Goal: Task Accomplishment & Management: Use online tool/utility

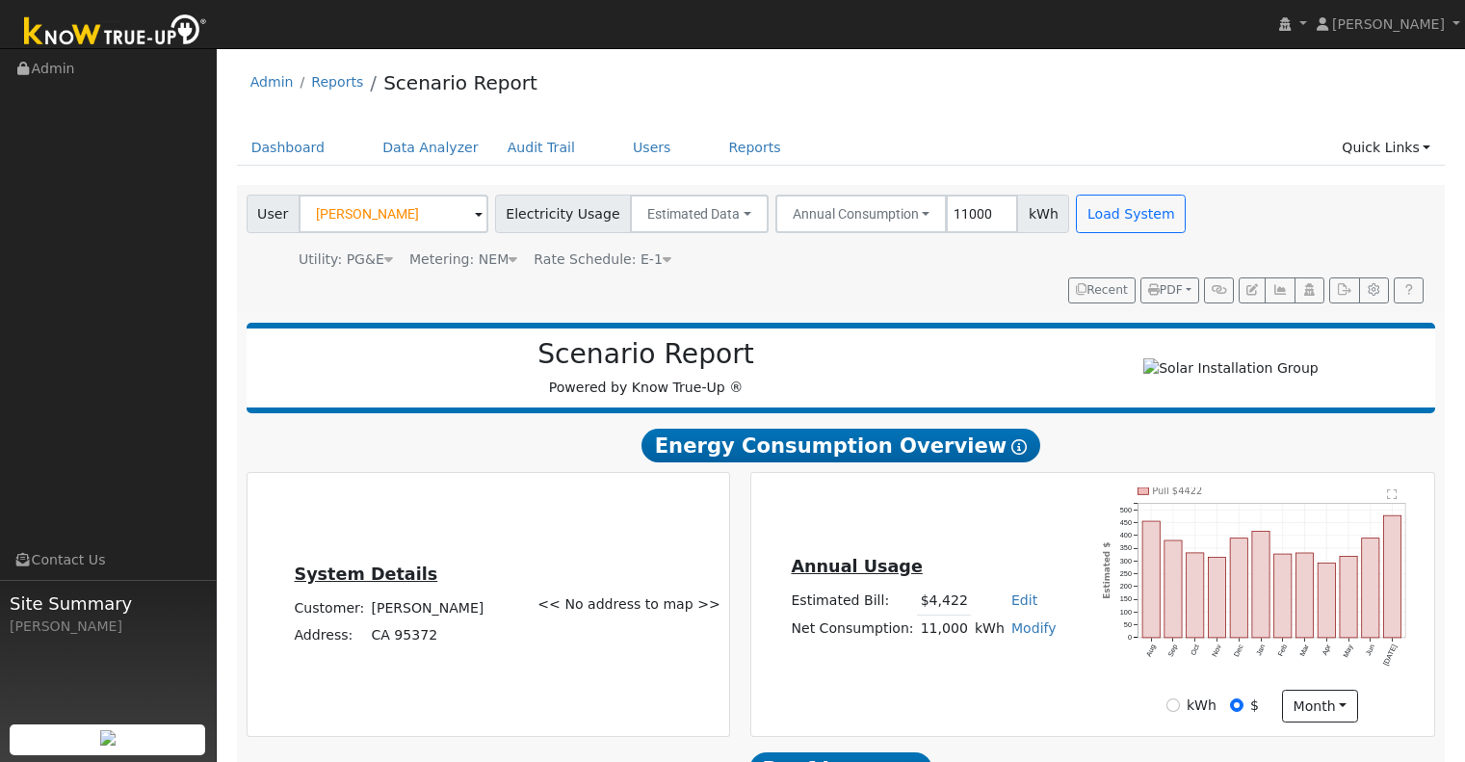
scroll to position [1222, 0]
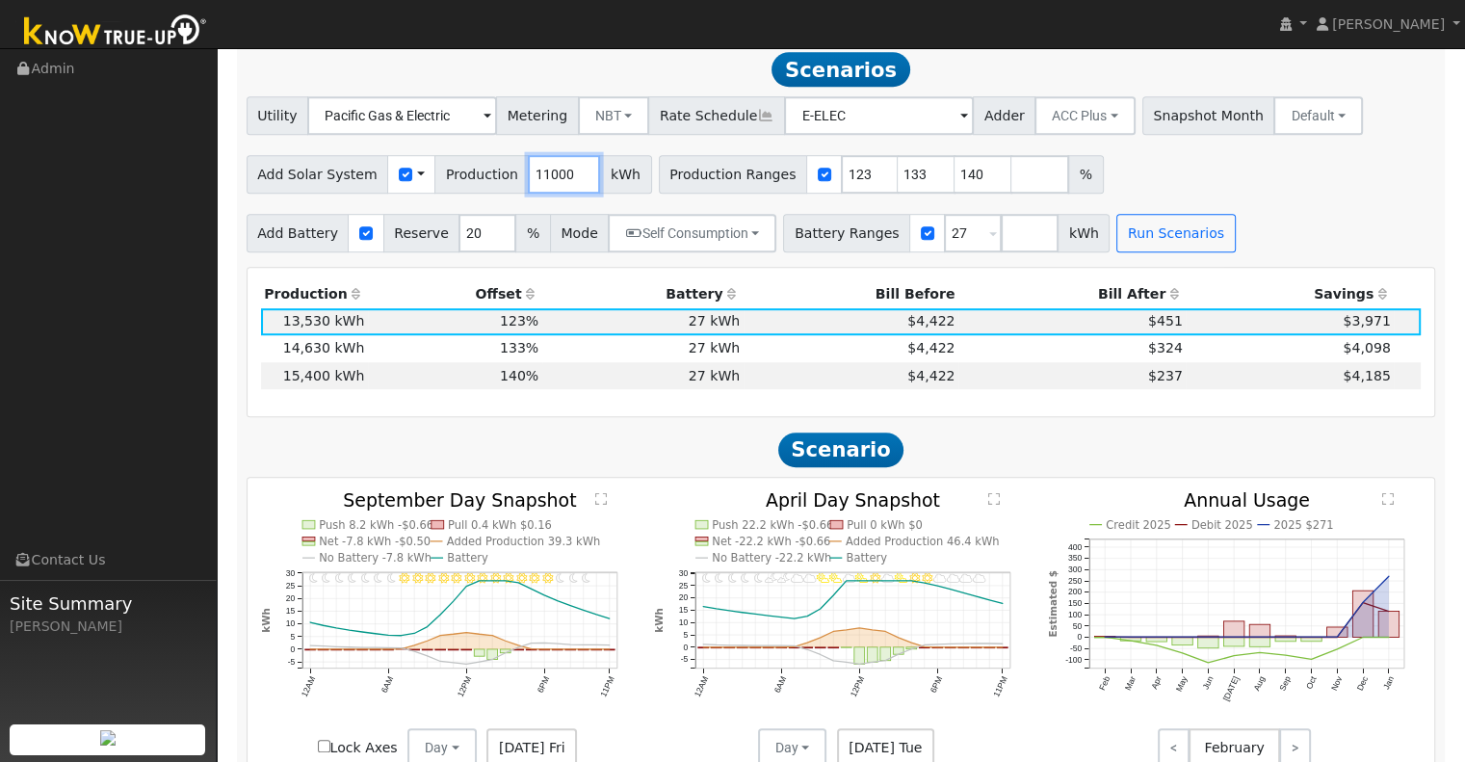
click at [548, 180] on input "11000" at bounding box center [564, 174] width 72 height 39
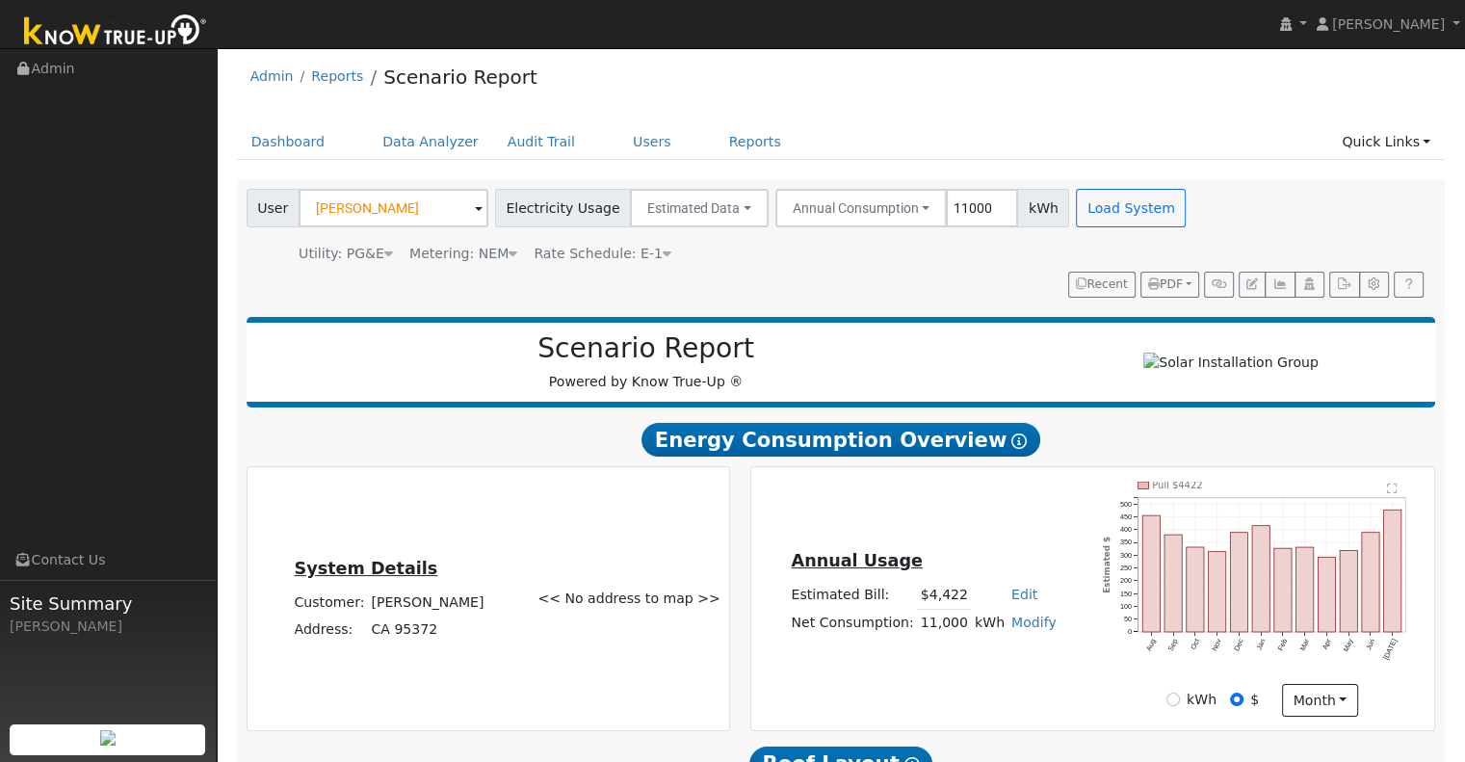
scroll to position [0, 0]
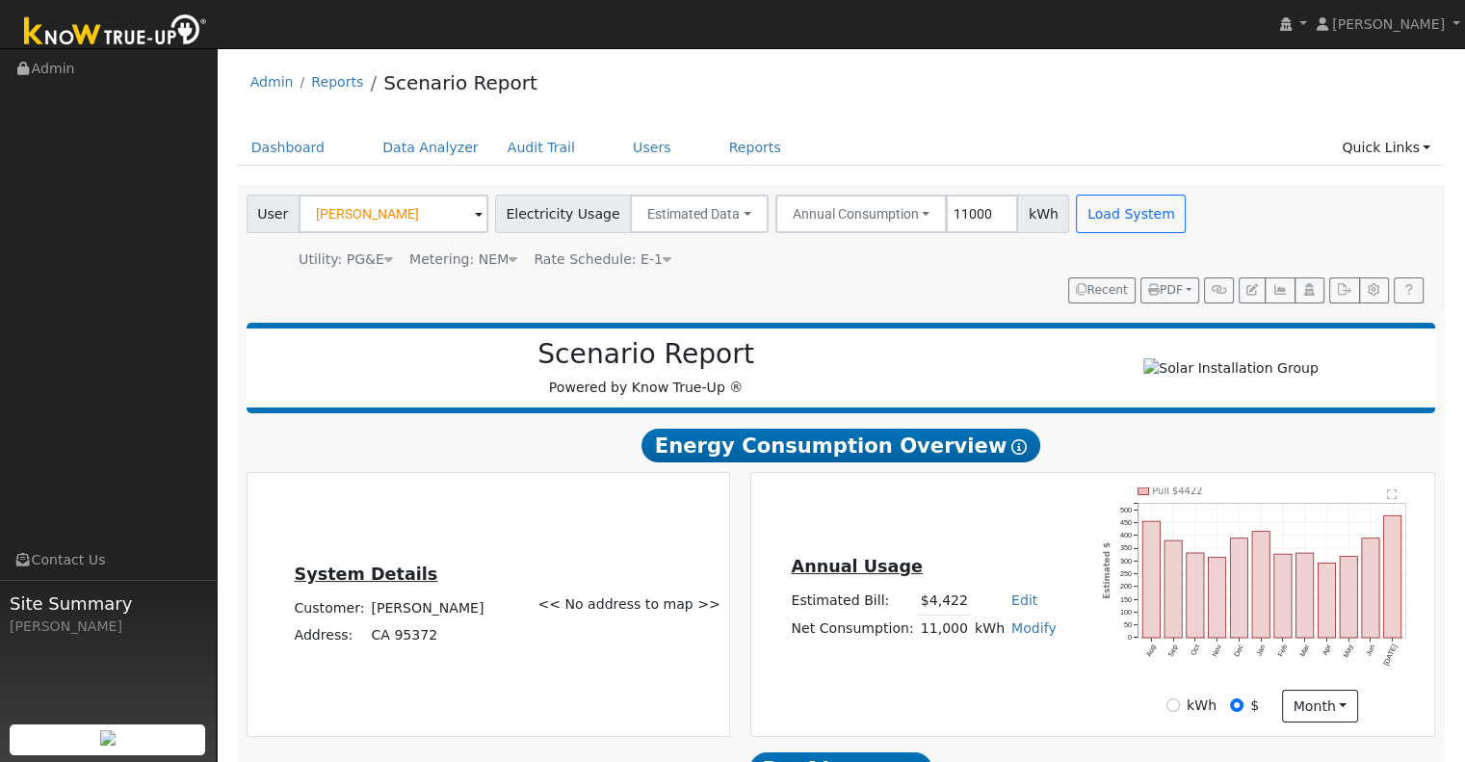
type input "11002"
click at [1012, 635] on link "Modify" at bounding box center [1034, 627] width 45 height 15
click at [1002, 671] on link "Add Consumption" at bounding box center [962, 658] width 161 height 27
type input "11000"
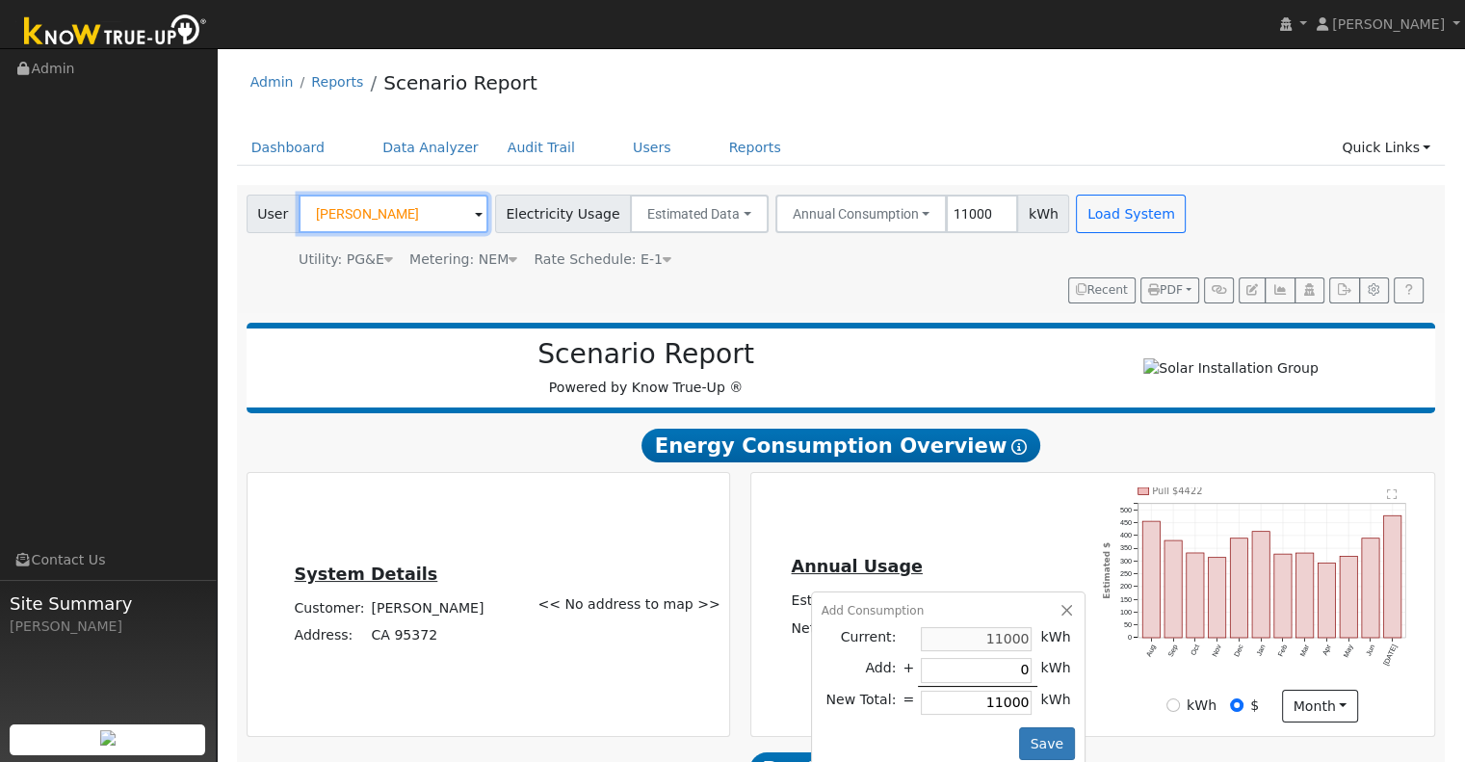
click at [449, 214] on input "[PERSON_NAME]" at bounding box center [394, 214] width 190 height 39
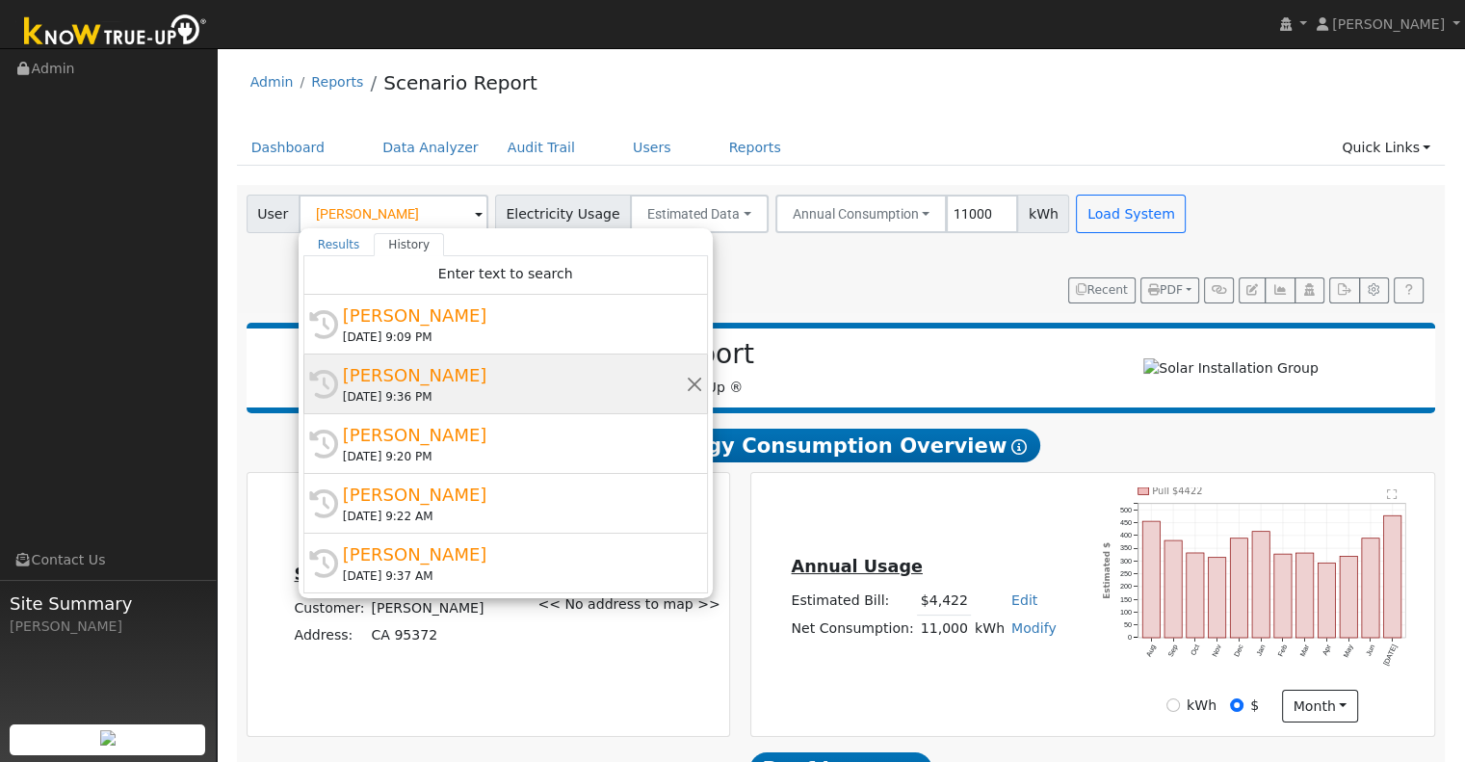
click at [412, 395] on div "08/21/2025 9:36 PM" at bounding box center [514, 396] width 343 height 17
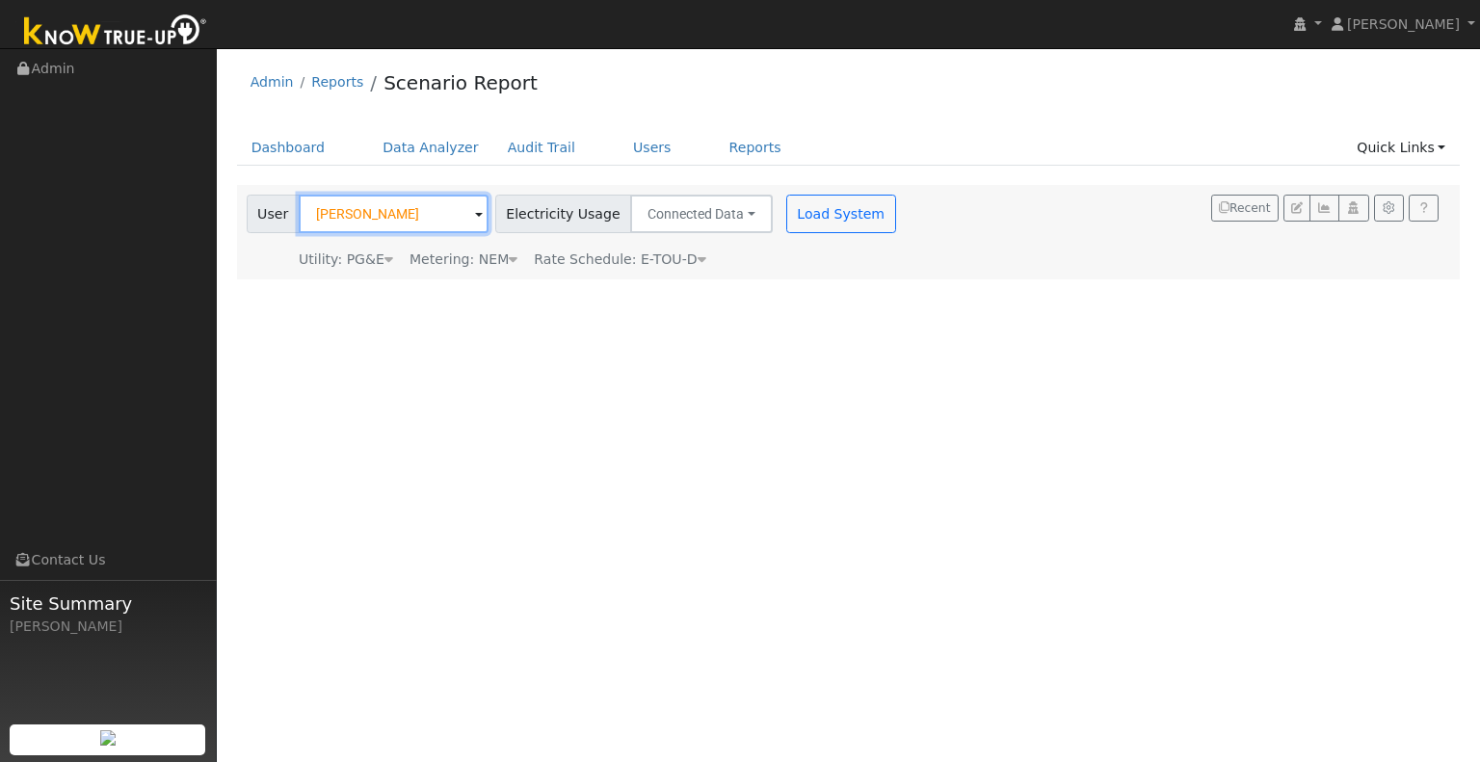
click at [462, 221] on input "Jacob Mausali" at bounding box center [394, 214] width 190 height 39
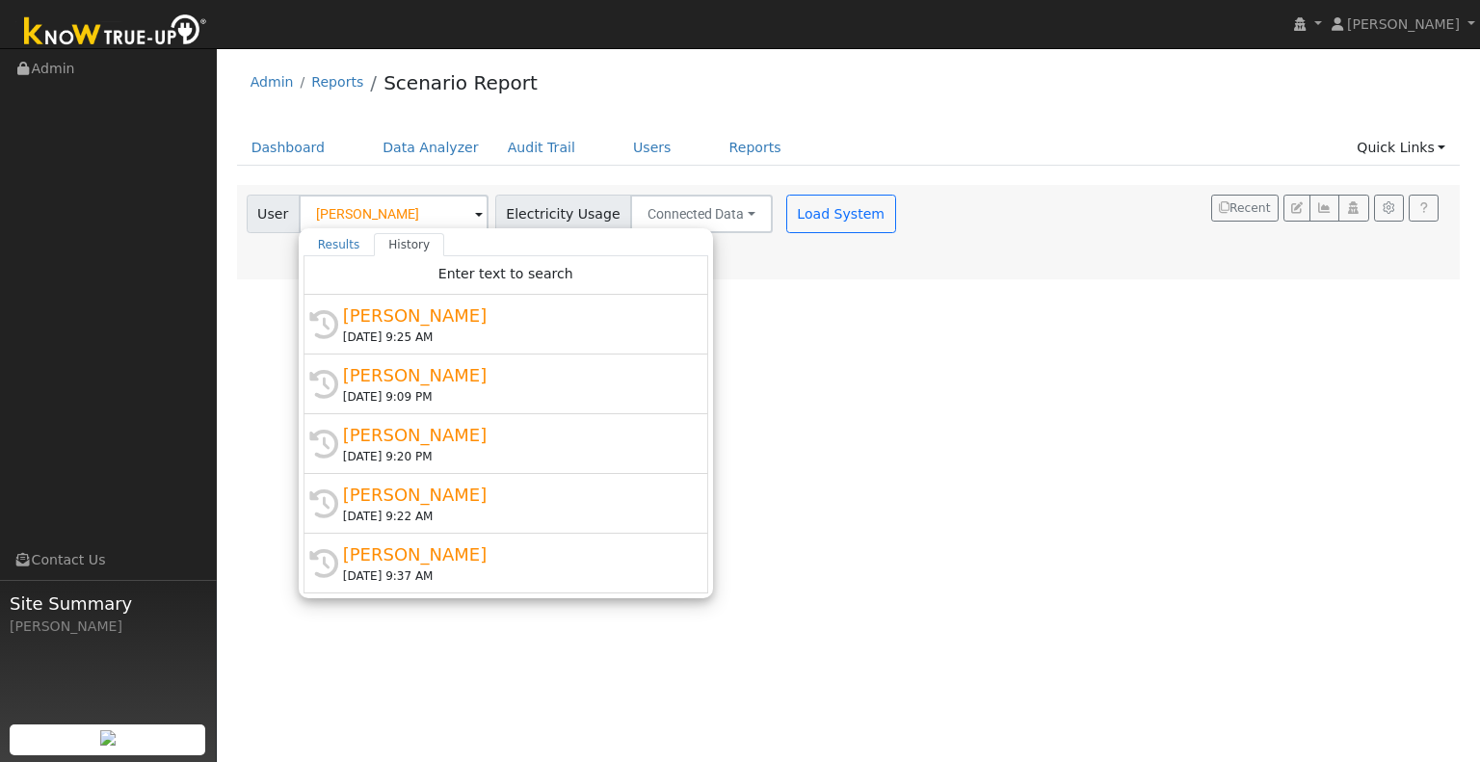
click at [403, 383] on div "[PERSON_NAME]" at bounding box center [514, 375] width 343 height 26
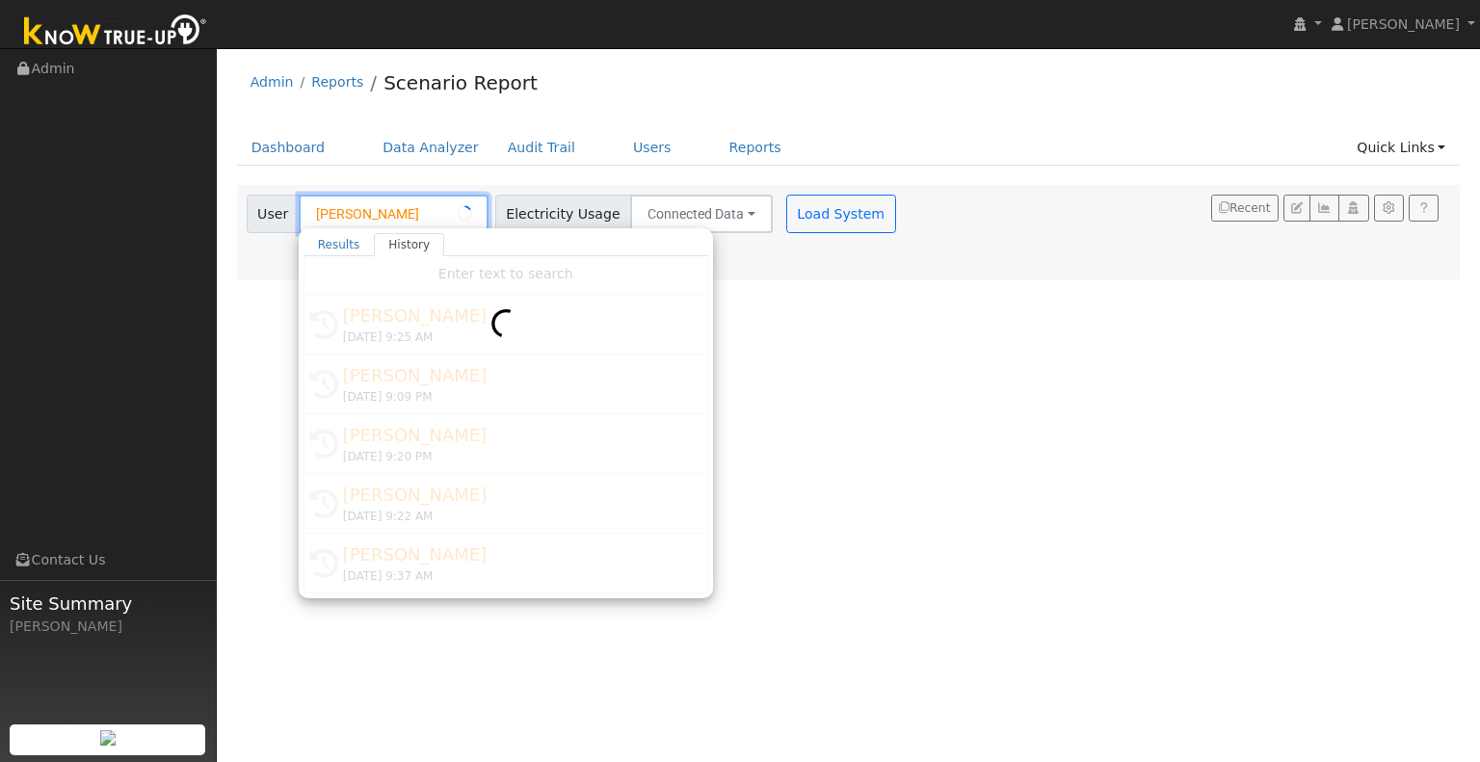
type input "[PERSON_NAME]"
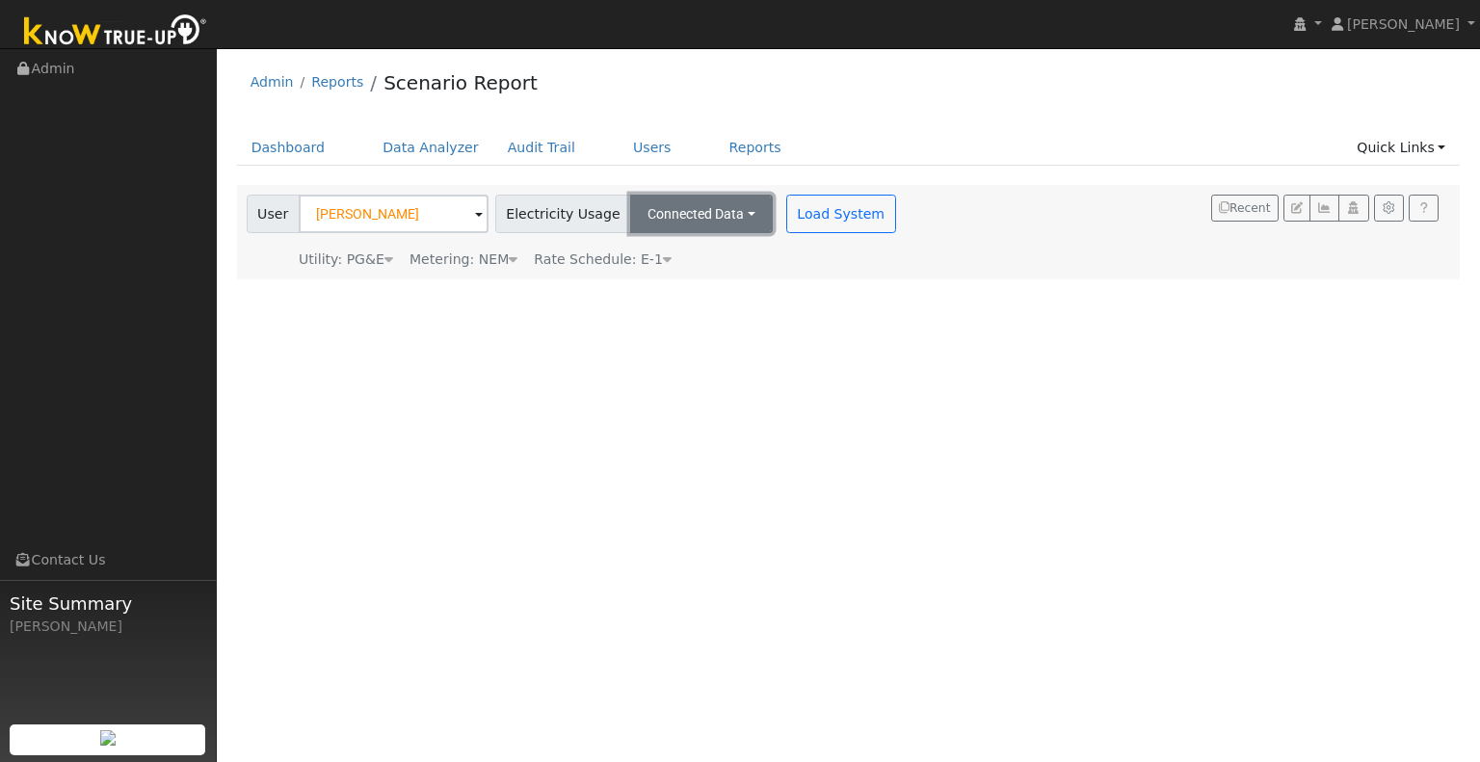
click at [735, 204] on button "Connected Data" at bounding box center [701, 214] width 143 height 39
click at [704, 276] on link "Estimated Data" at bounding box center [703, 284] width 137 height 27
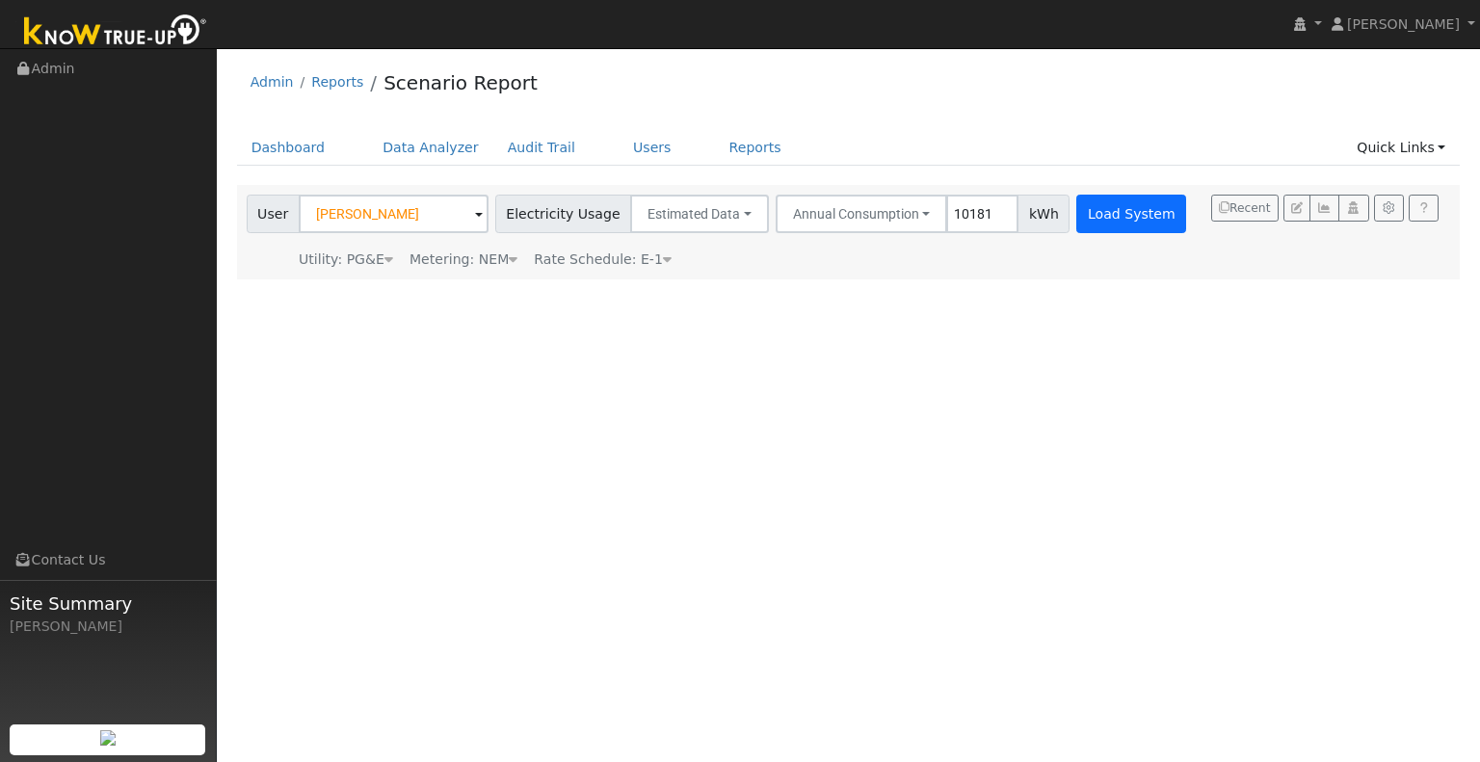
type input "10181"
click at [1076, 219] on button "Load System" at bounding box center [1131, 214] width 110 height 39
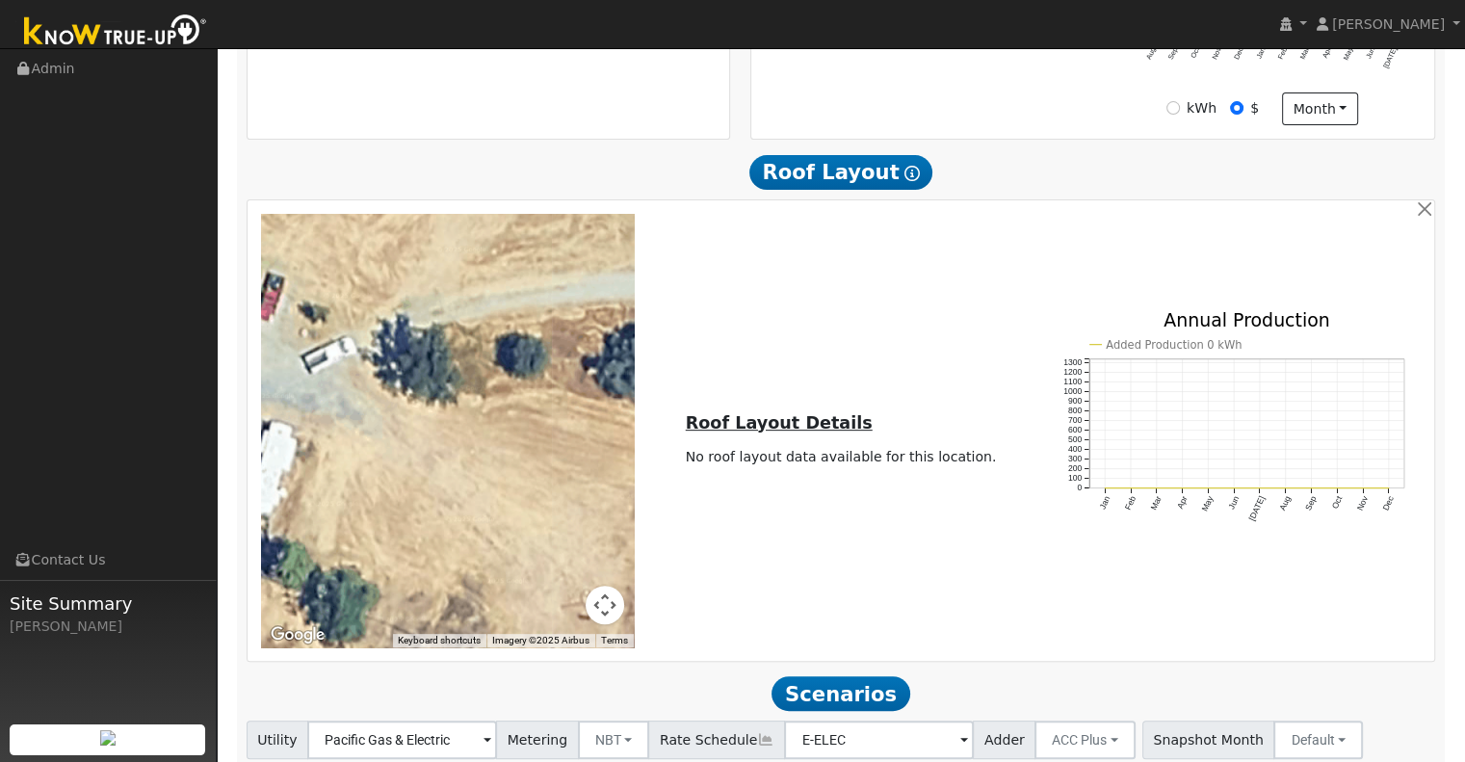
scroll to position [740, 0]
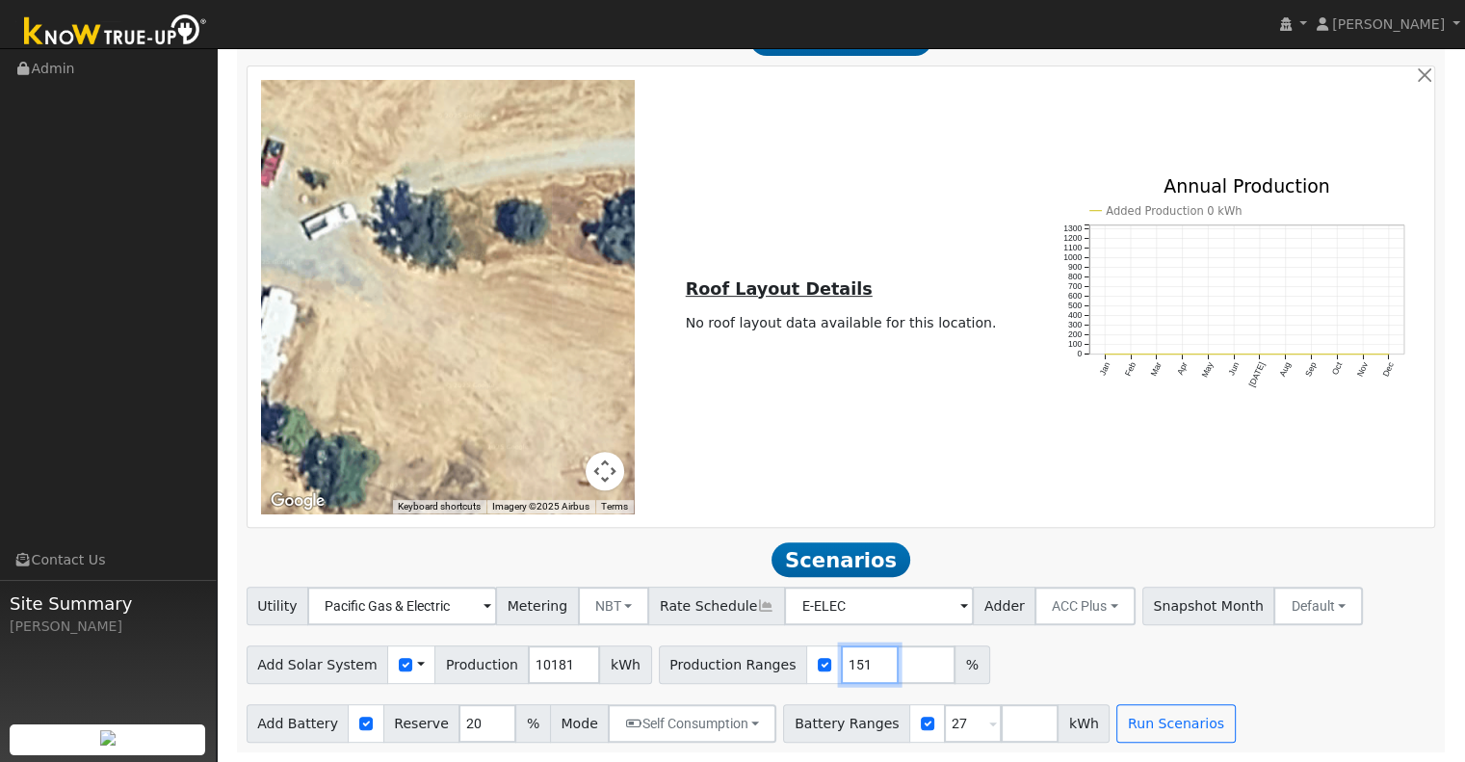
drag, startPoint x: 826, startPoint y: 666, endPoint x: 785, endPoint y: 666, distance: 40.5
click at [783, 670] on div "Production Ranges 151 %" at bounding box center [824, 664] width 331 height 39
type input "1"
type input "123"
type input "133"
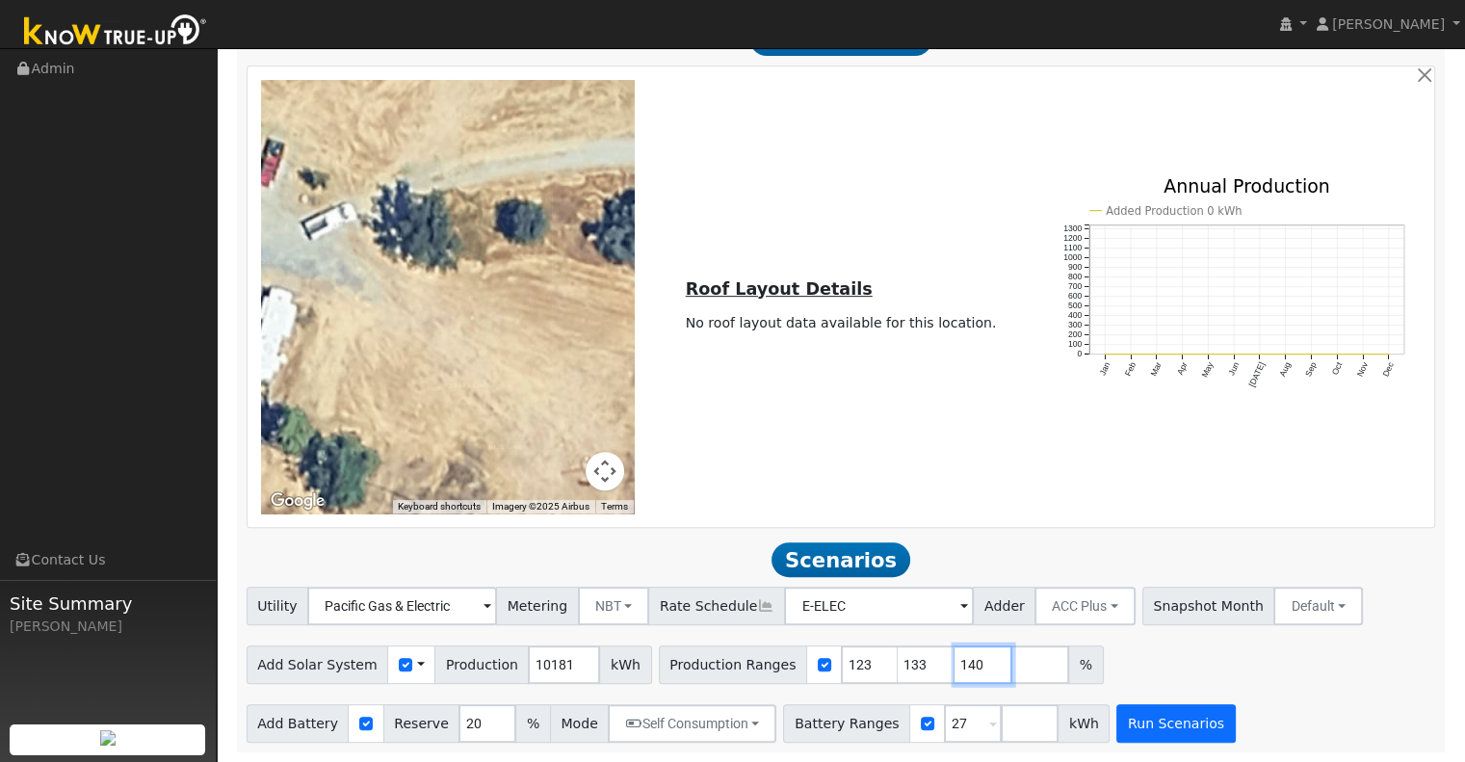
type input "140"
click at [1117, 724] on button "Run Scenarios" at bounding box center [1176, 723] width 118 height 39
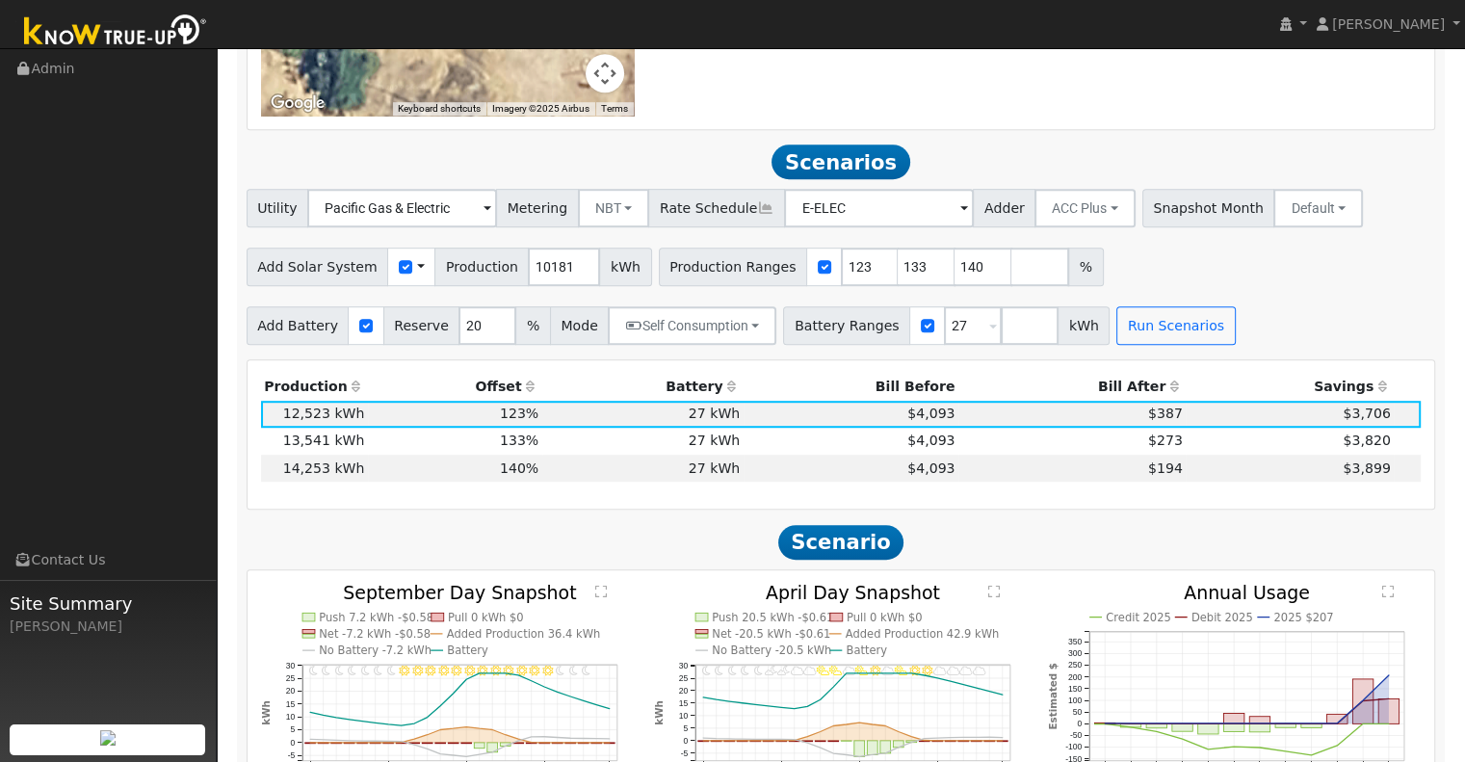
scroll to position [1222, 0]
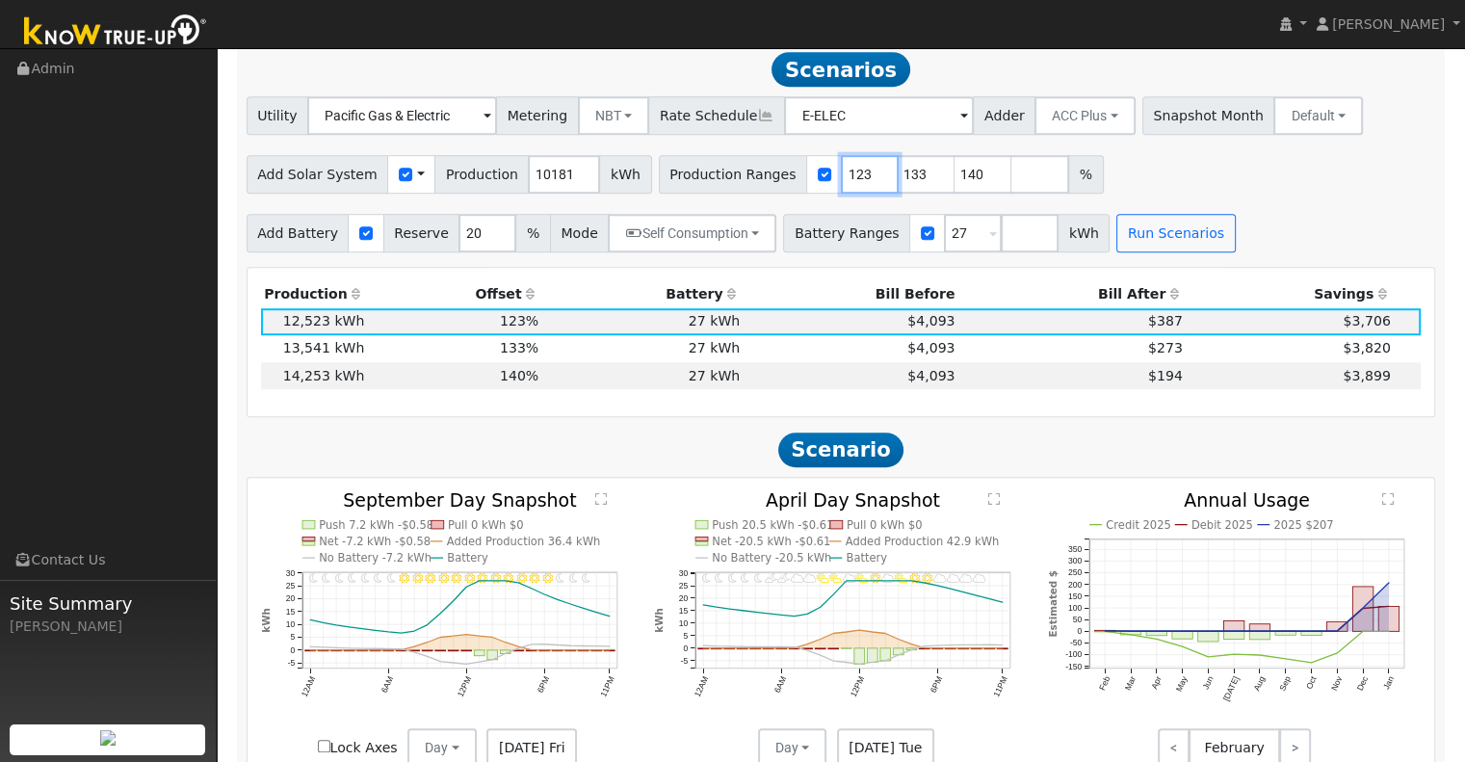
click at [841, 191] on input "123" at bounding box center [870, 174] width 58 height 39
click at [845, 187] on input "122" at bounding box center [870, 174] width 58 height 39
click at [845, 187] on input "121" at bounding box center [870, 174] width 58 height 39
type input "122"
click at [845, 182] on input "122" at bounding box center [870, 174] width 58 height 39
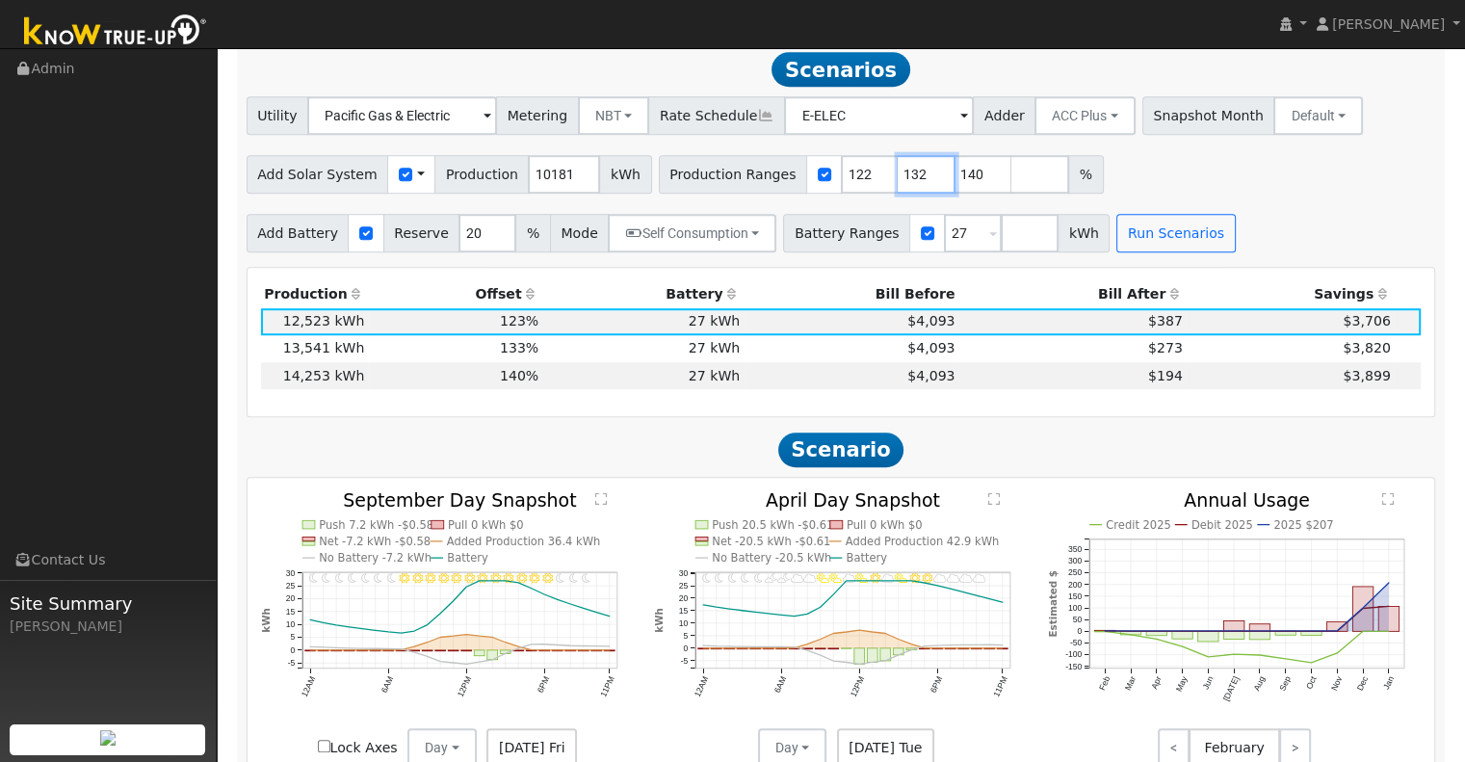
type input "132"
click at [899, 188] on input "132" at bounding box center [927, 174] width 58 height 39
click at [955, 174] on input "141" at bounding box center [984, 174] width 58 height 39
click at [955, 174] on input "142" at bounding box center [984, 174] width 58 height 39
click at [955, 174] on input "143" at bounding box center [984, 174] width 58 height 39
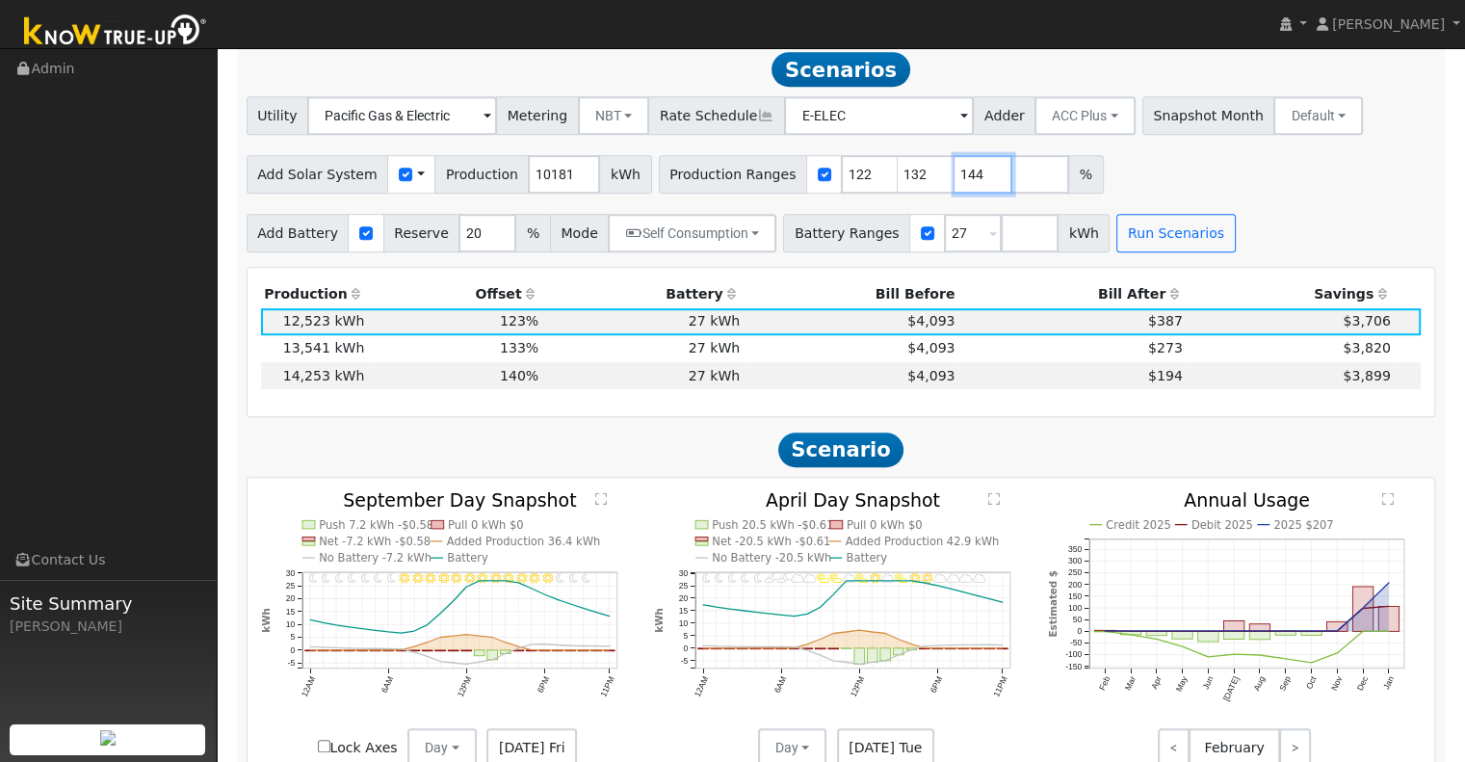
click at [955, 174] on input "144" at bounding box center [984, 174] width 58 height 39
type input "145"
click at [955, 174] on input "145" at bounding box center [984, 174] width 58 height 39
click at [1125, 236] on button "Run Scenarios" at bounding box center [1176, 233] width 118 height 39
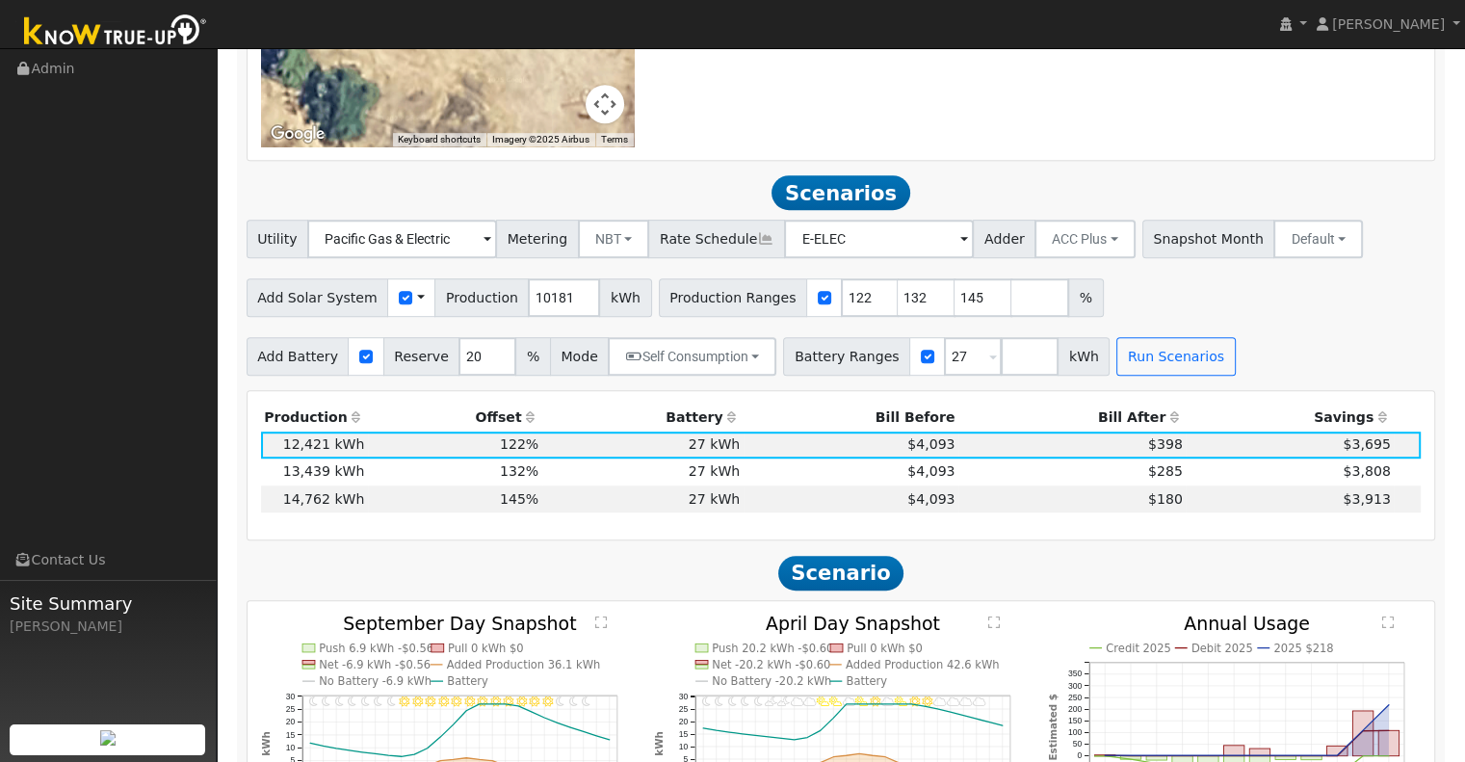
scroll to position [933, 0]
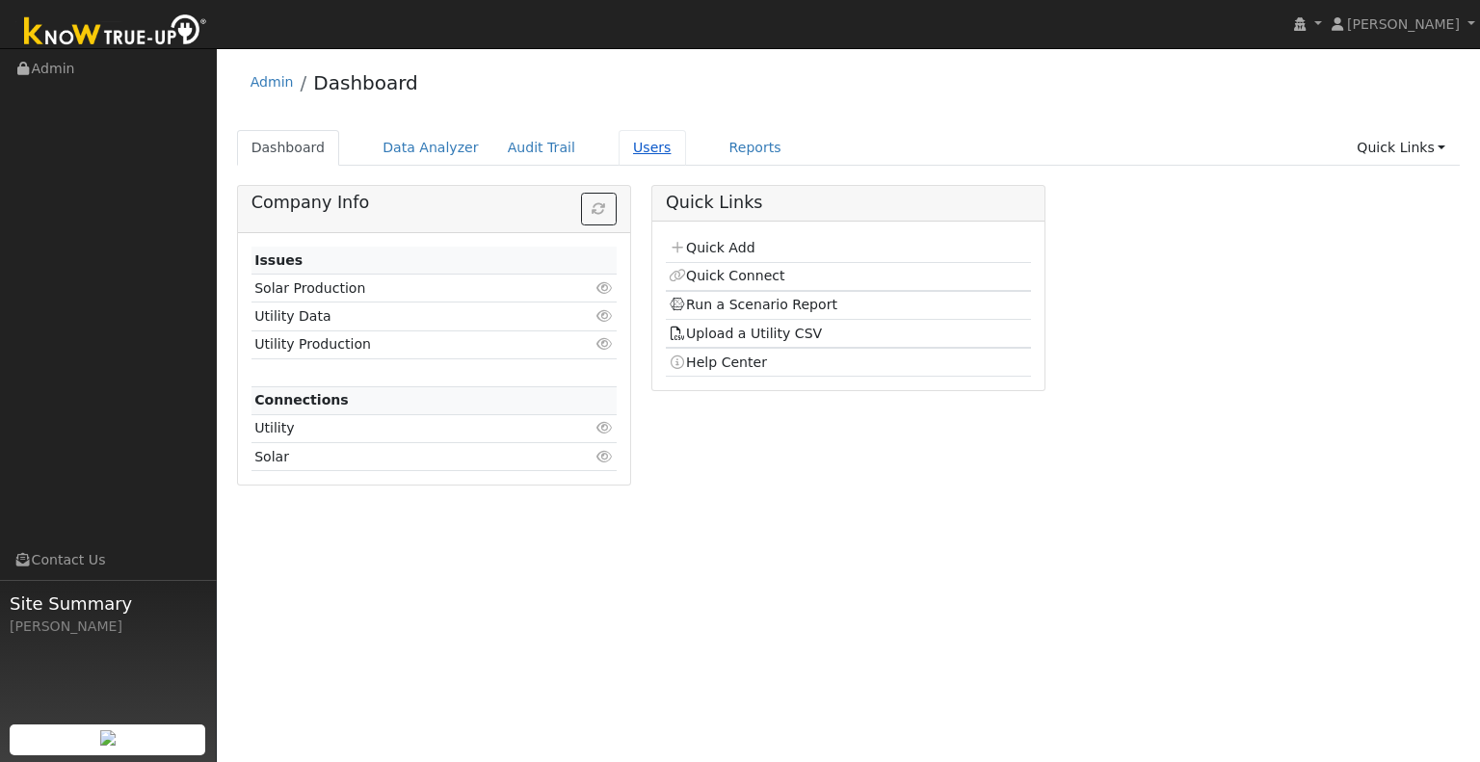
click at [624, 143] on link "Users" at bounding box center [652, 148] width 67 height 36
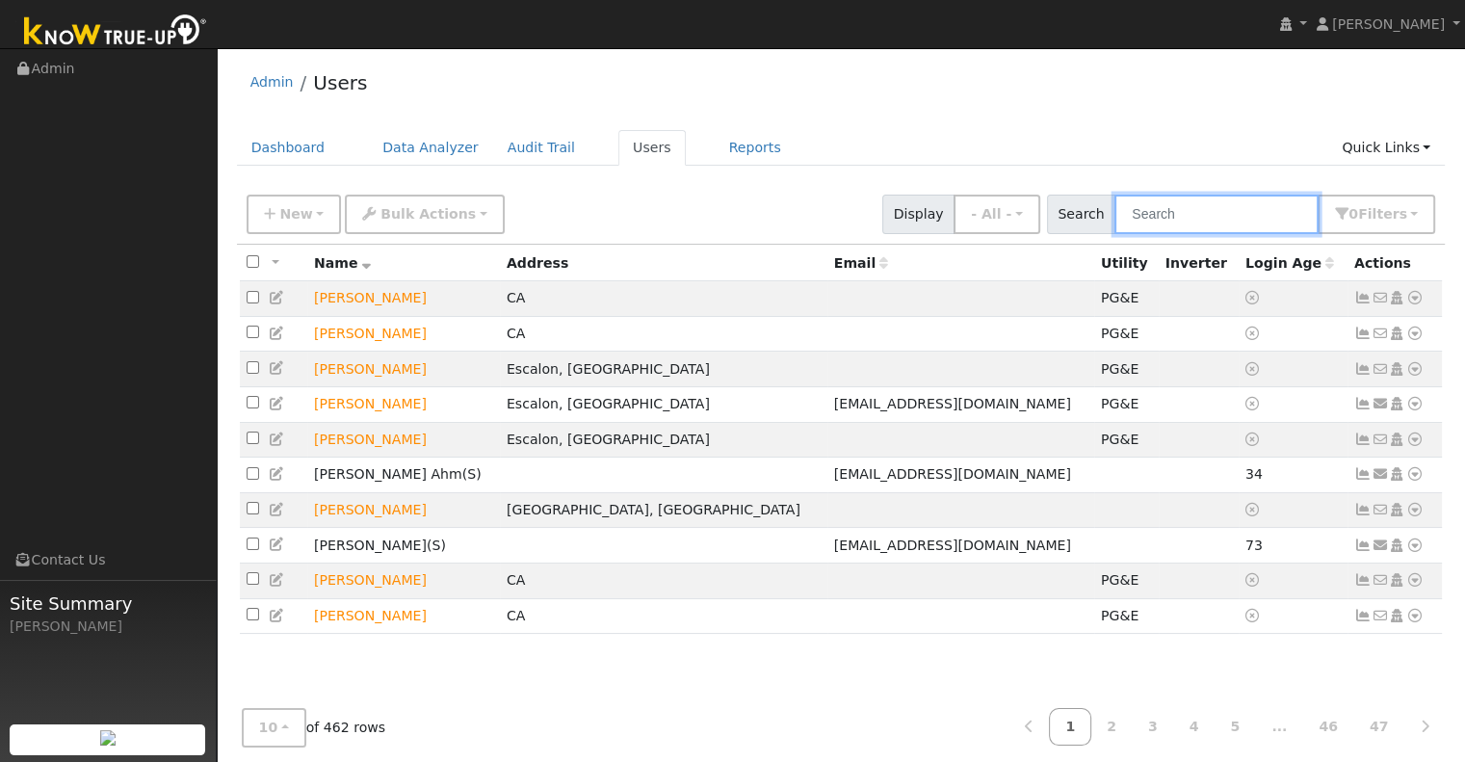
click at [1175, 207] on input "text" at bounding box center [1217, 214] width 204 height 39
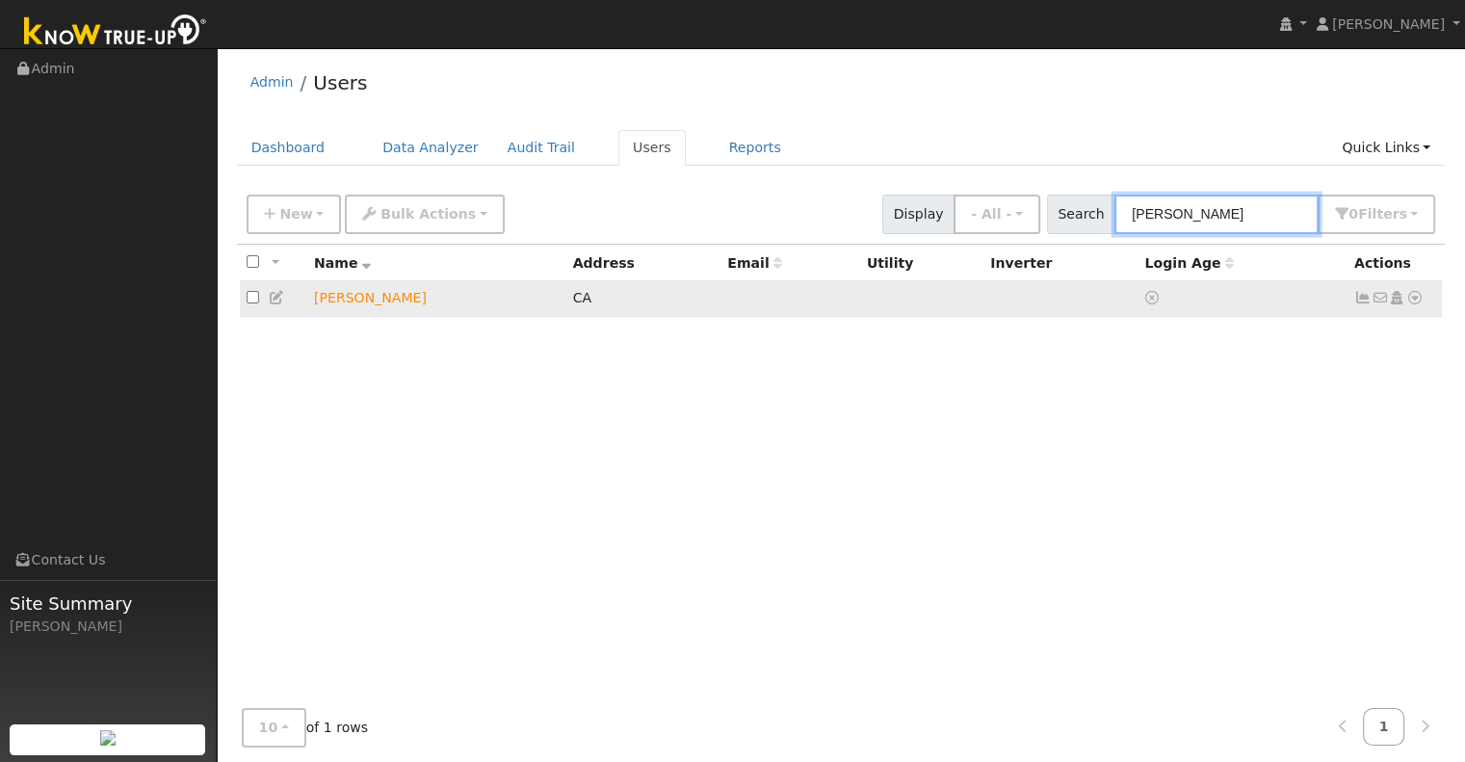
type input "grose"
click at [1420, 295] on icon at bounding box center [1415, 297] width 17 height 13
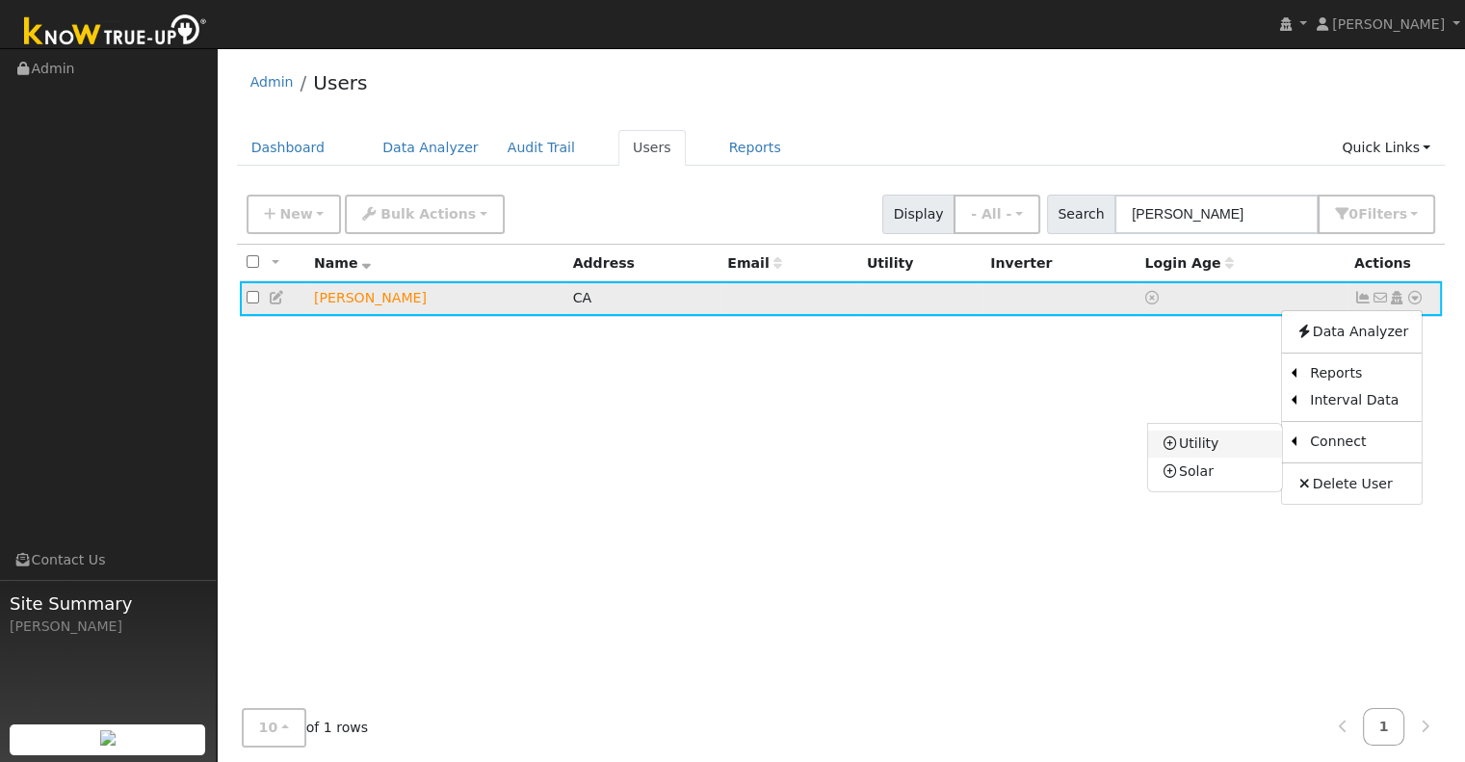
click at [1208, 444] on link "Utility" at bounding box center [1215, 444] width 134 height 27
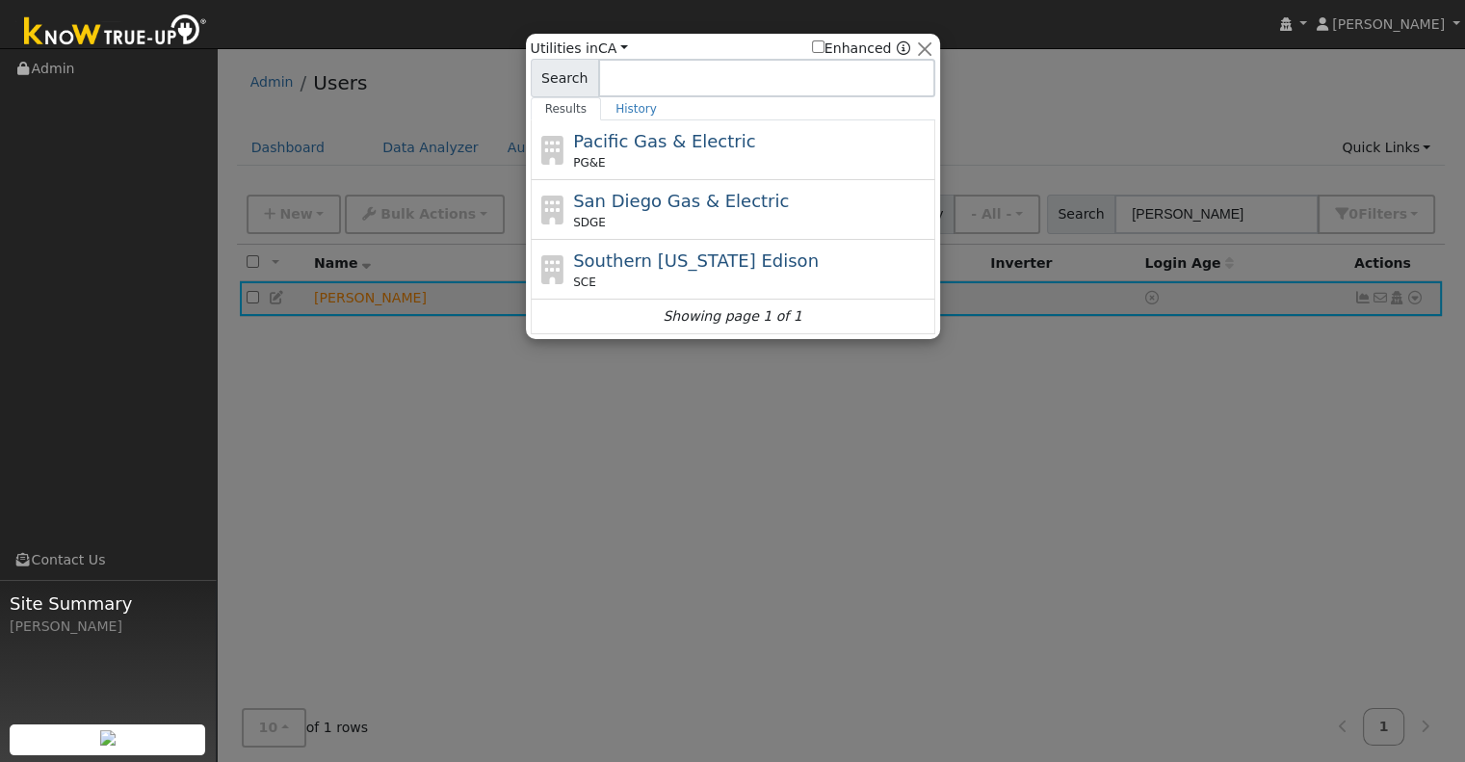
click at [710, 144] on span "Pacific Gas & Electric" at bounding box center [664, 141] width 182 height 20
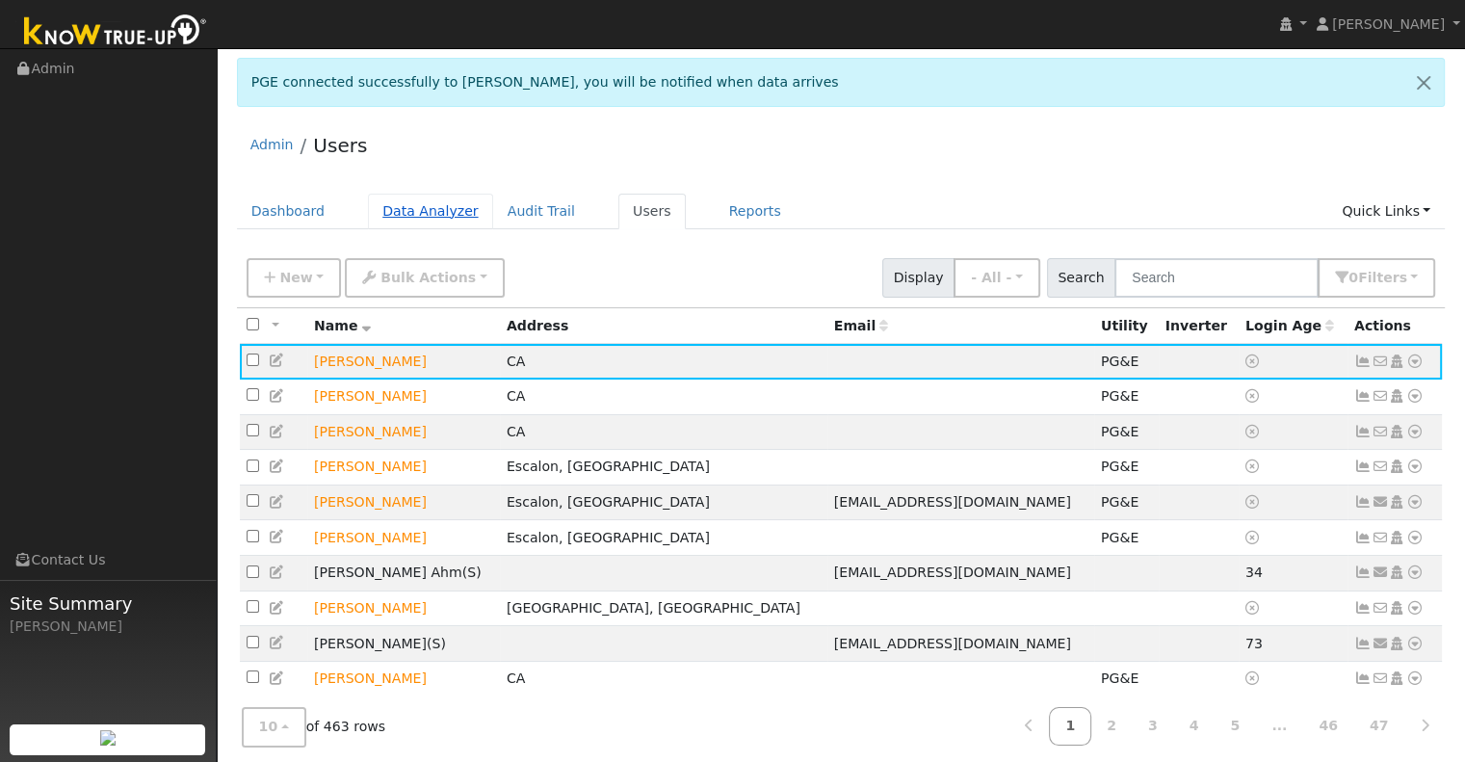
click at [436, 216] on link "Data Analyzer" at bounding box center [430, 212] width 125 height 36
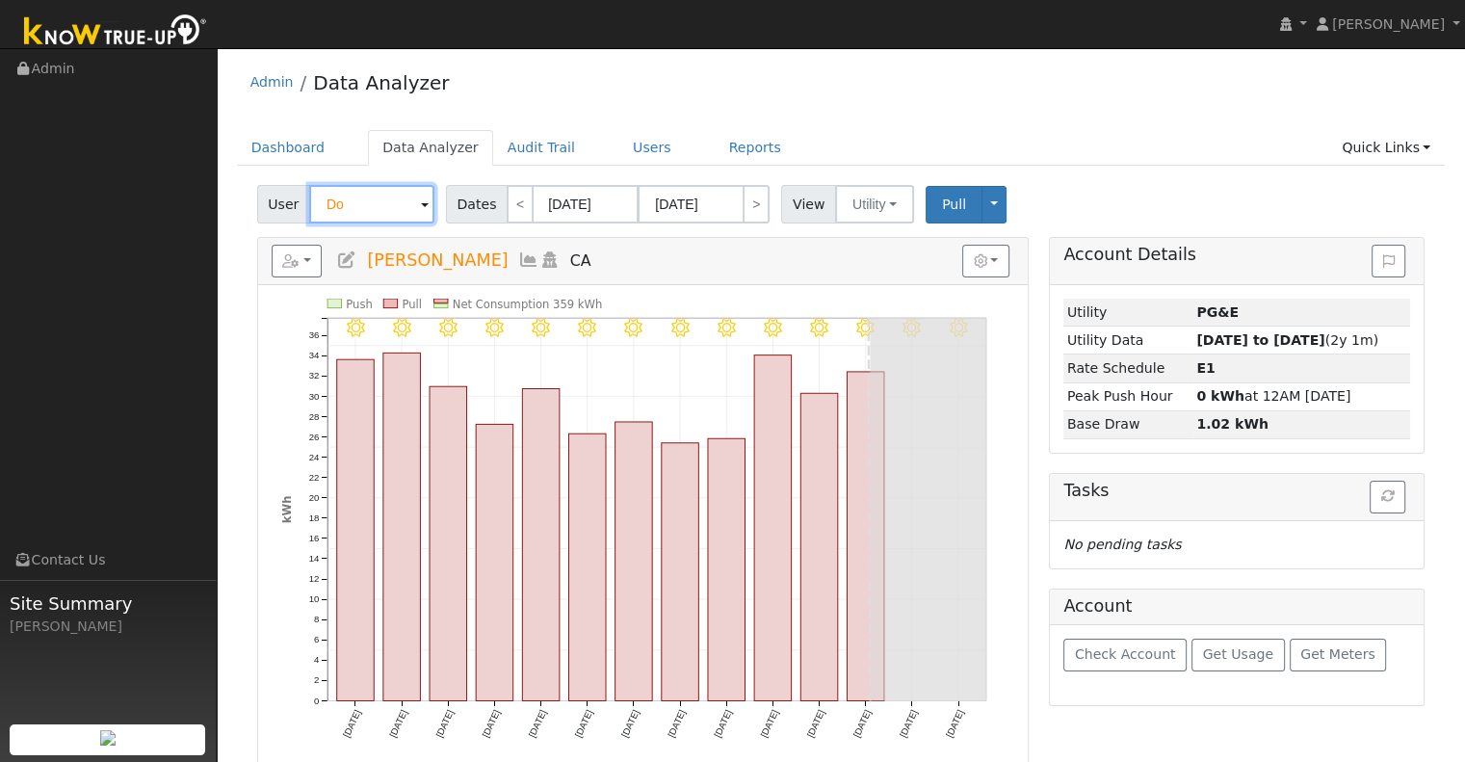
type input "D"
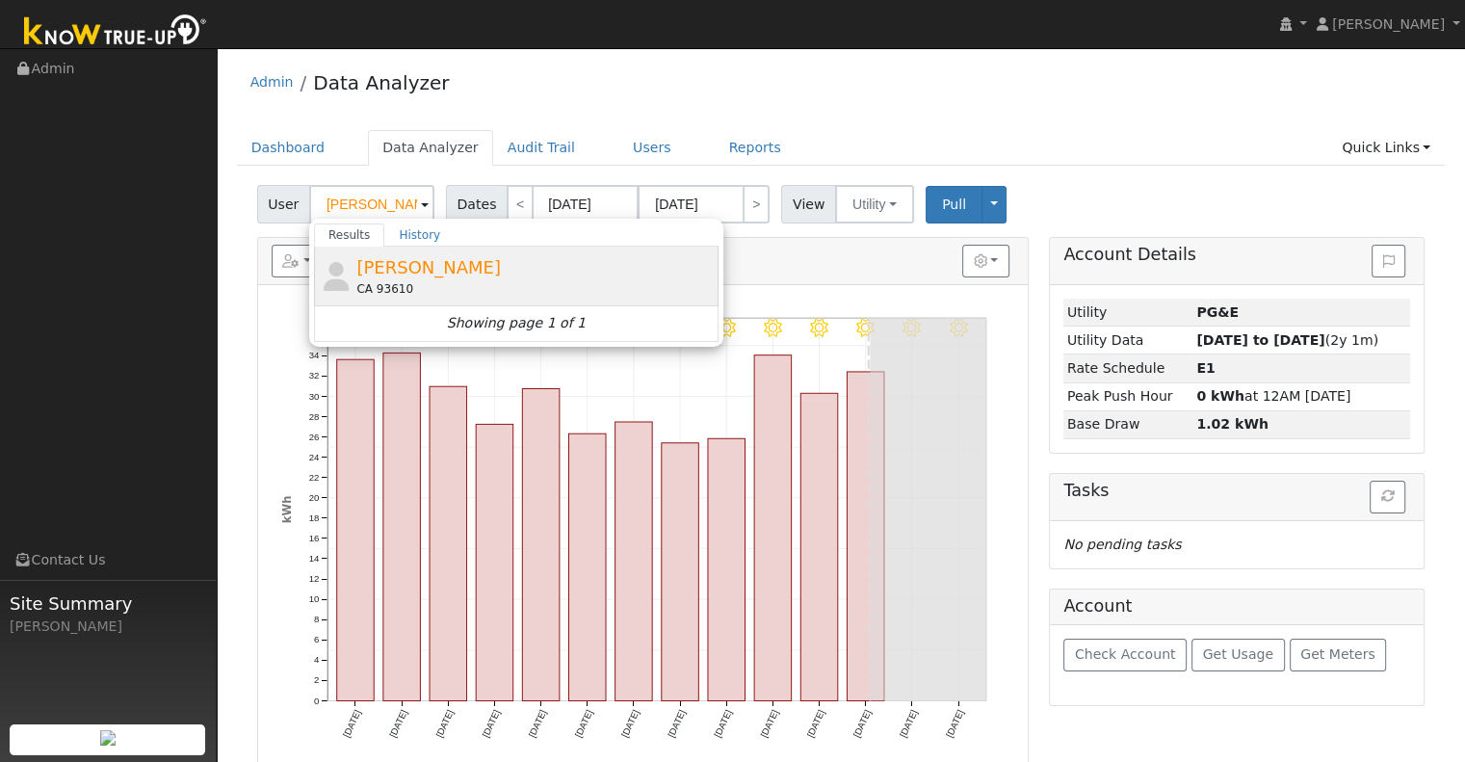
click at [395, 266] on span "[PERSON_NAME]" at bounding box center [428, 267] width 145 height 20
type input "[PERSON_NAME]"
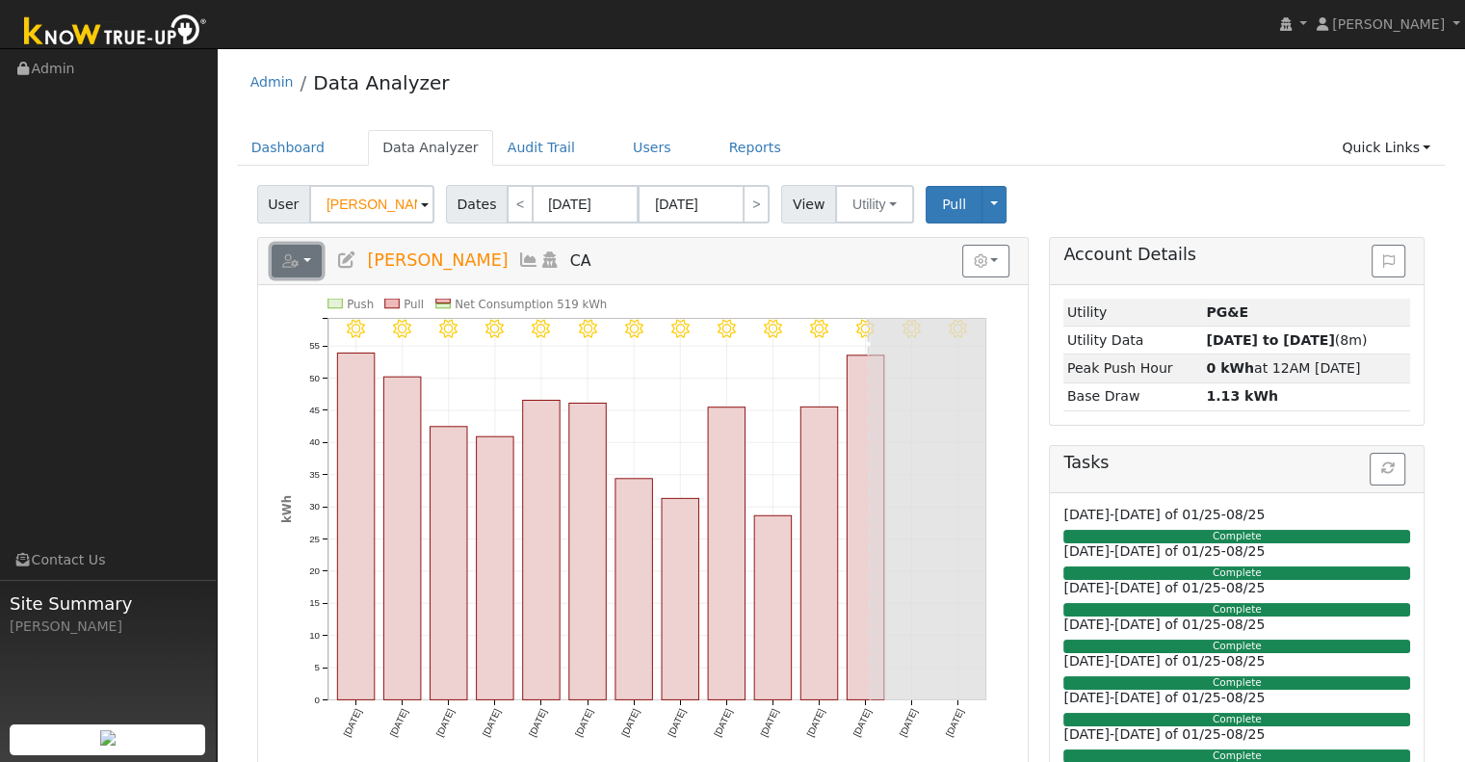
click at [296, 246] on button "button" at bounding box center [297, 261] width 51 height 33
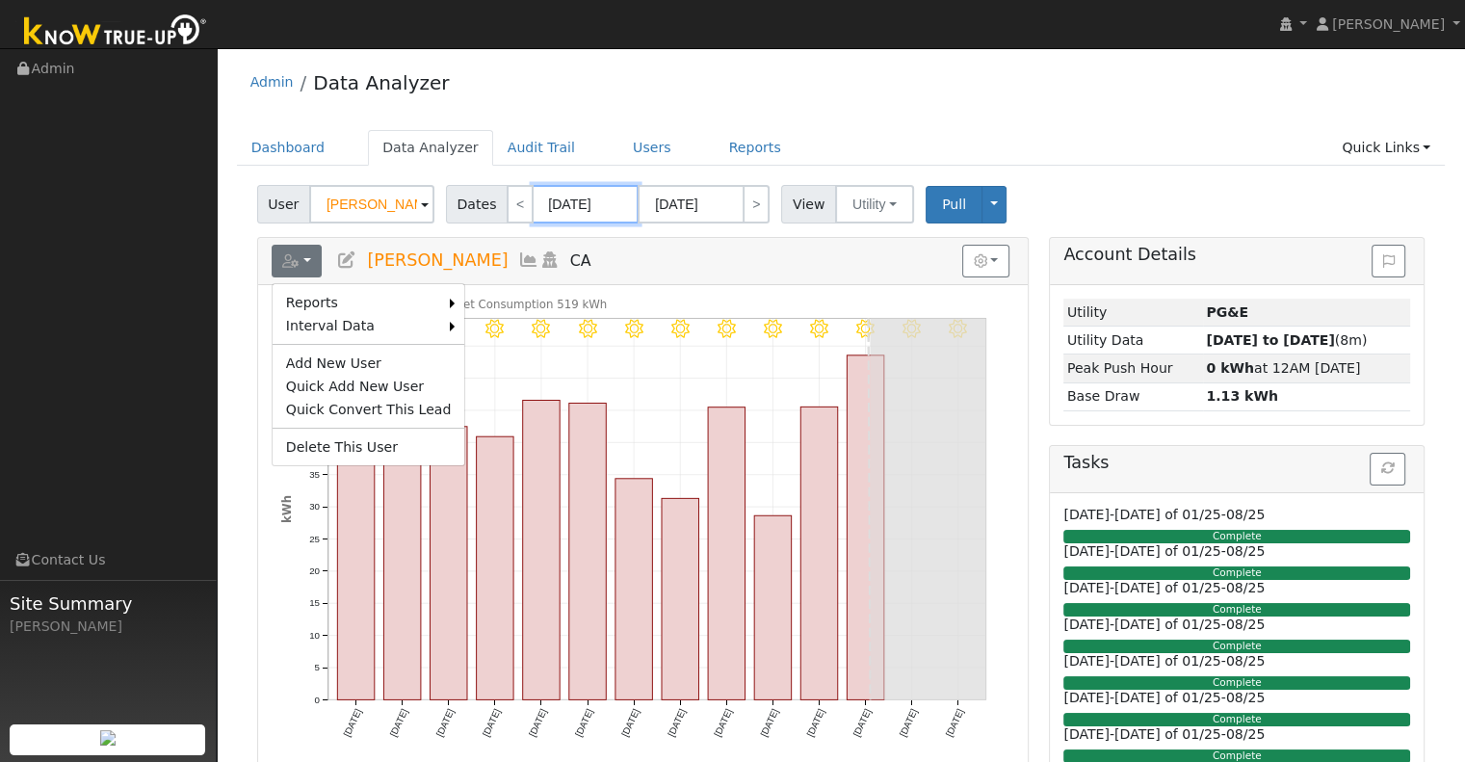
click at [554, 189] on input "[DATE]" at bounding box center [586, 204] width 106 height 39
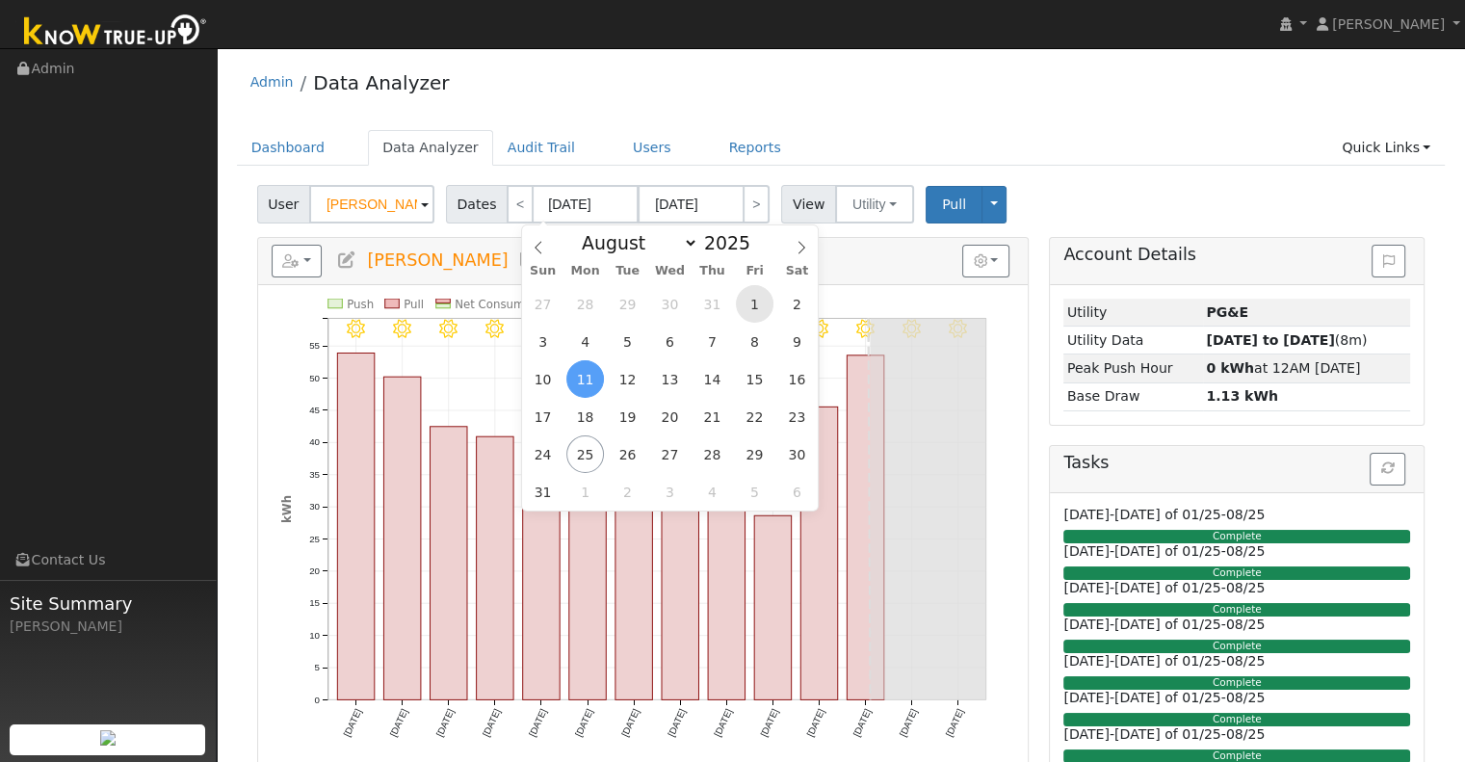
click at [756, 306] on span "1" at bounding box center [755, 304] width 38 height 38
type input "[DATE]"
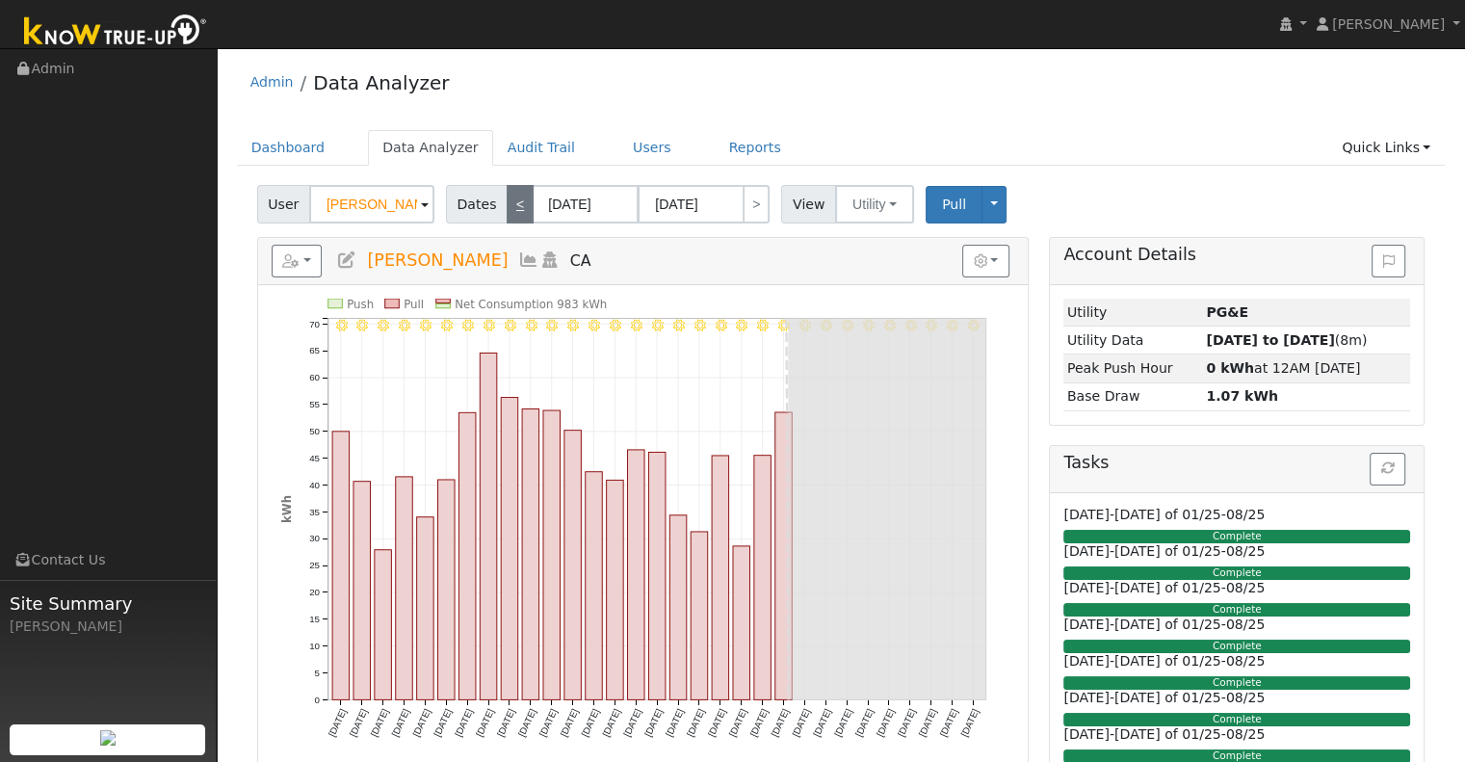
click at [507, 197] on link "<" at bounding box center [520, 204] width 27 height 39
type input "[DATE]"
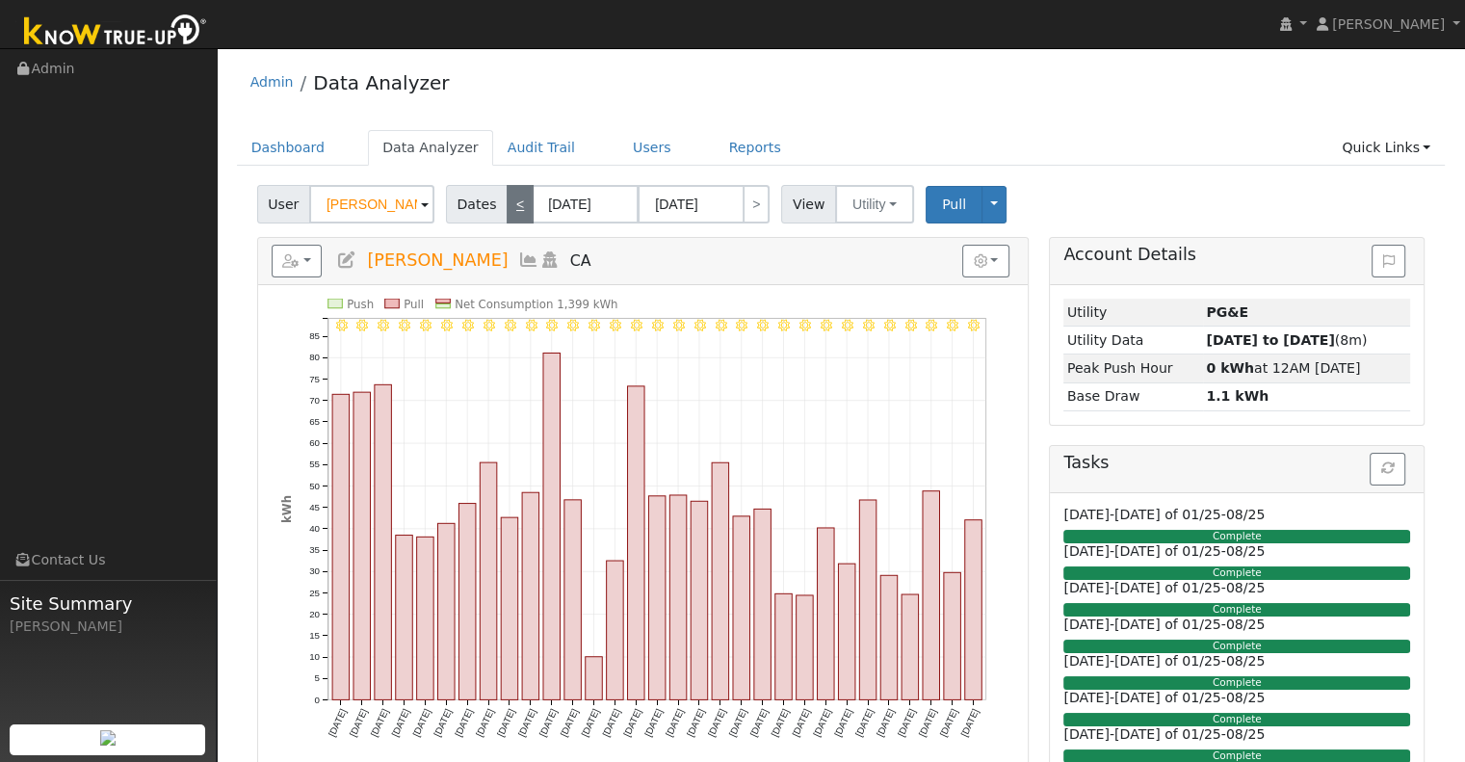
click at [507, 197] on link "<" at bounding box center [520, 204] width 27 height 39
type input "[DATE]"
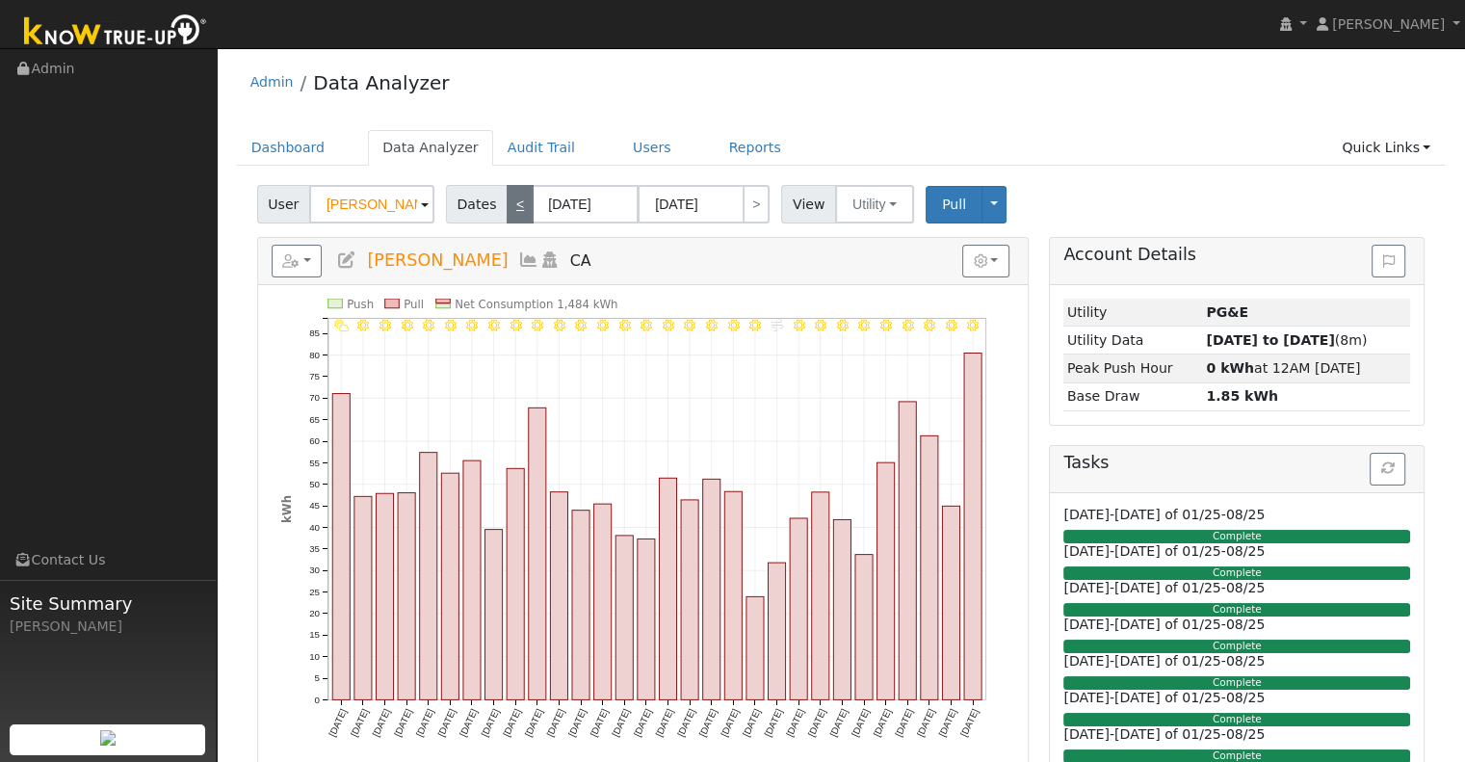
click at [507, 199] on link "<" at bounding box center [520, 204] width 27 height 39
type input "[DATE]"
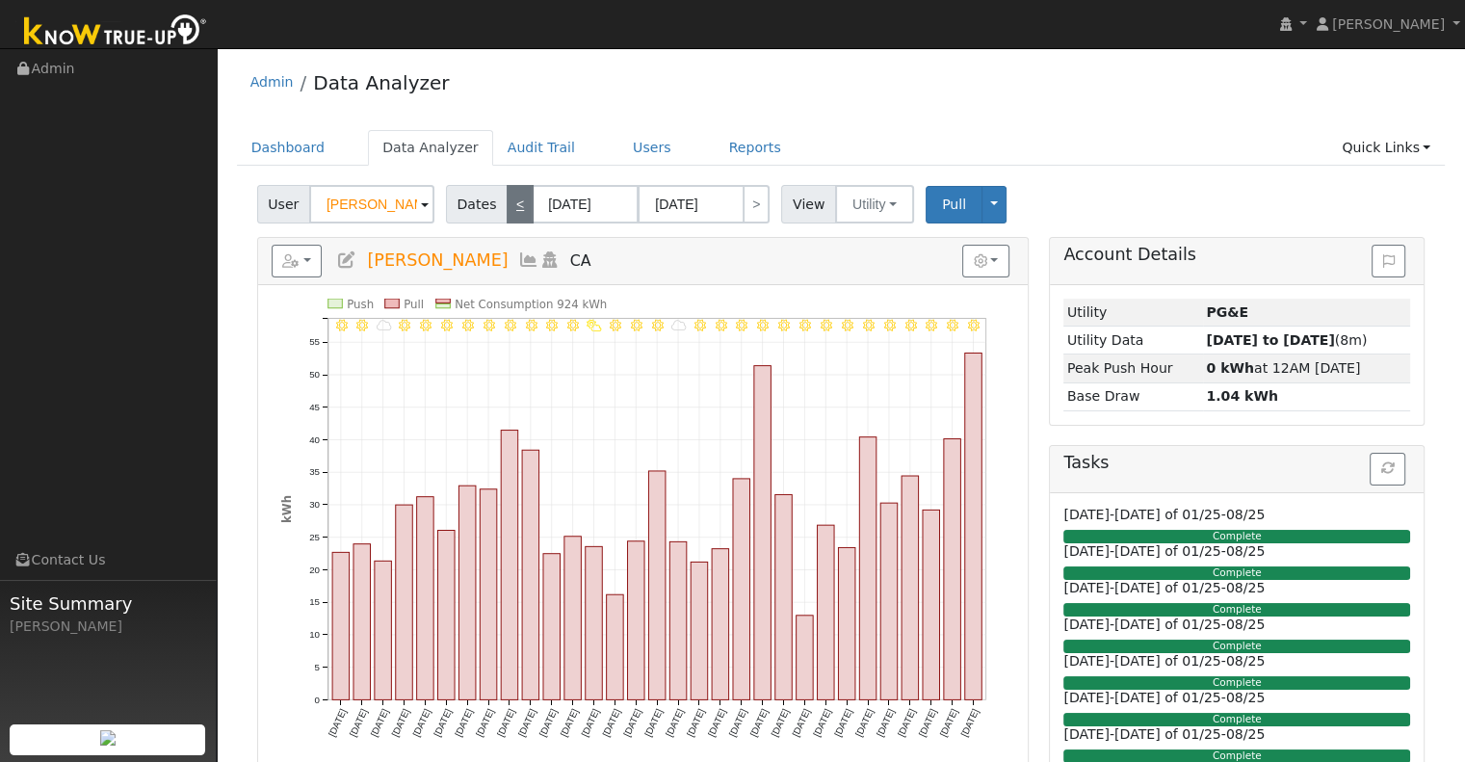
click at [507, 199] on link "<" at bounding box center [520, 204] width 27 height 39
type input "[DATE]"
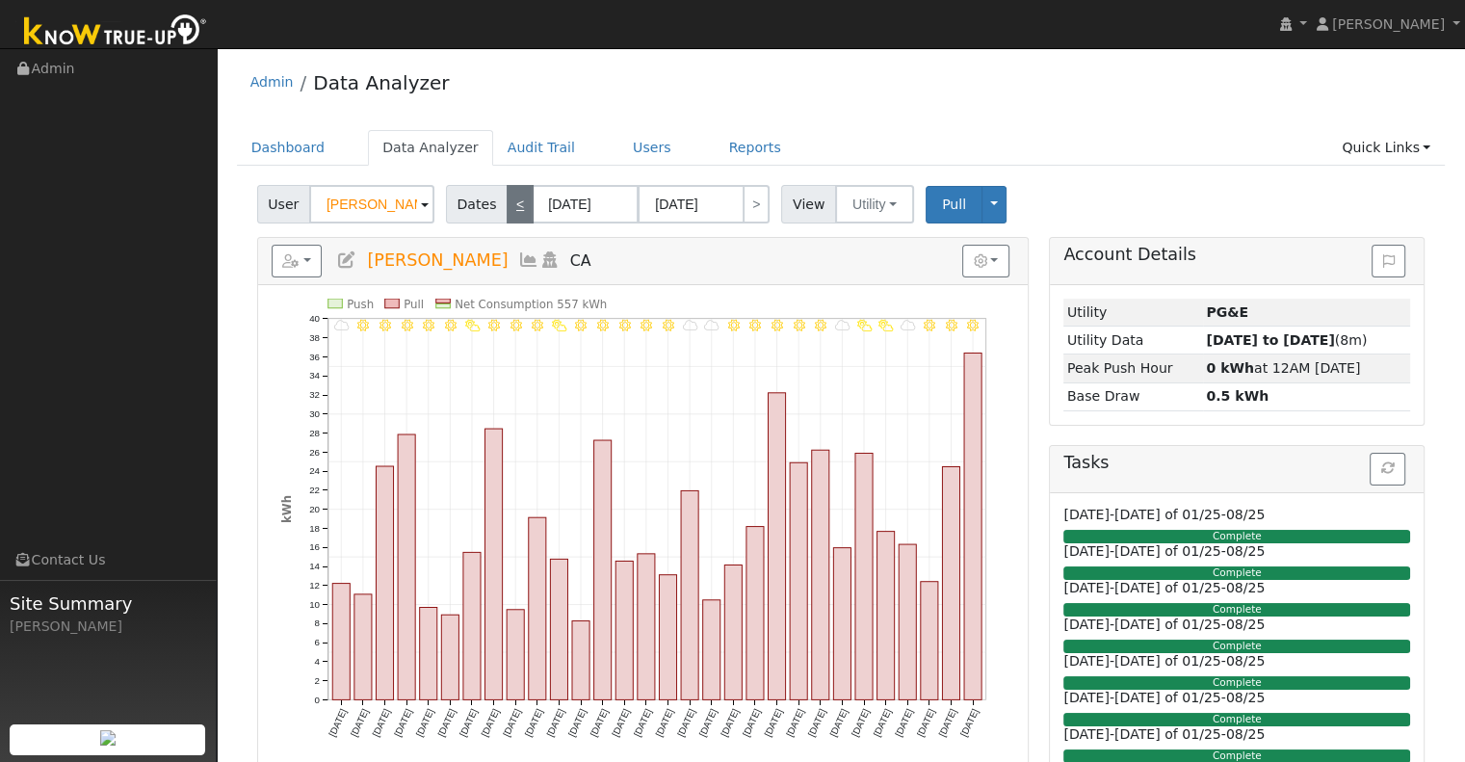
click at [507, 199] on link "<" at bounding box center [520, 204] width 27 height 39
type input "[DATE]"
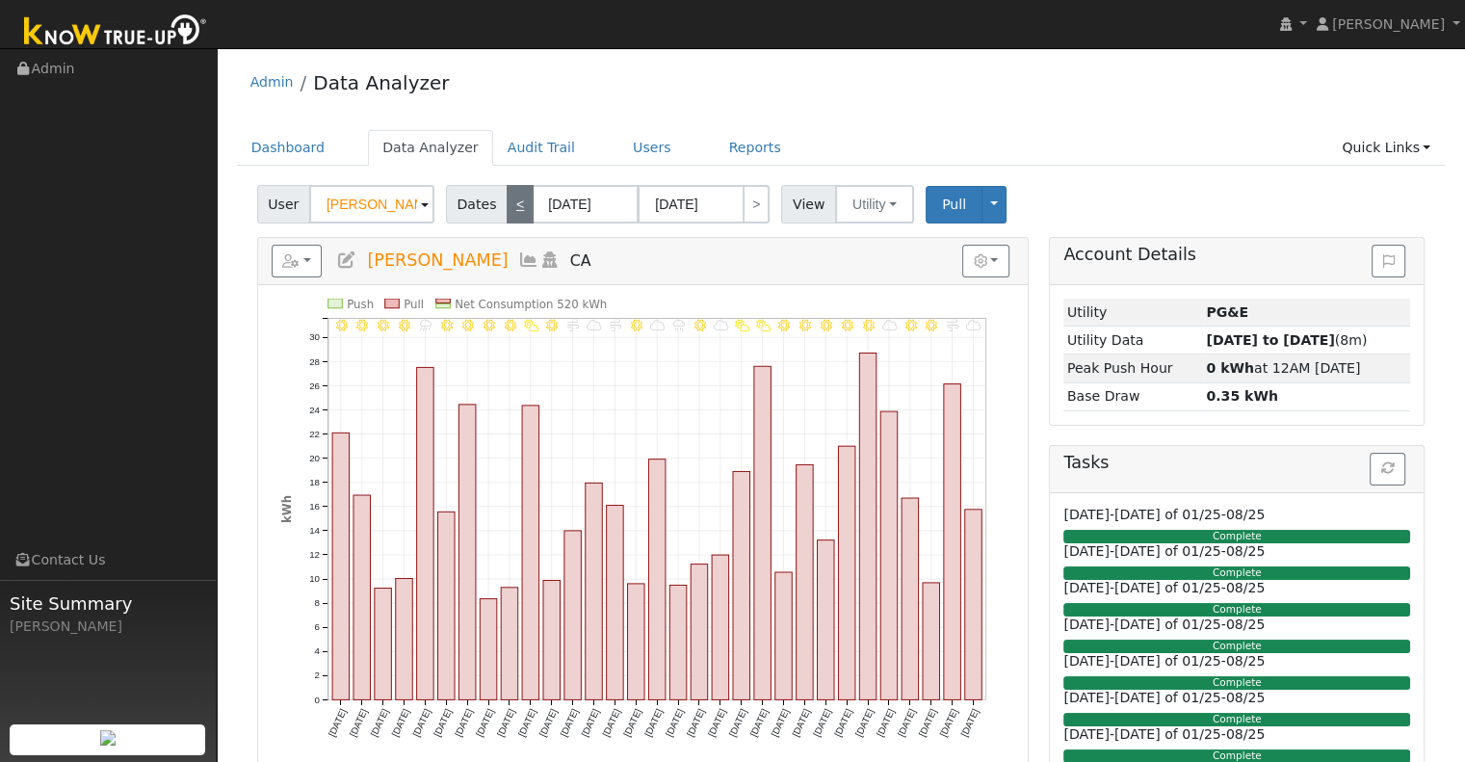
click at [507, 200] on link "<" at bounding box center [520, 204] width 27 height 39
type input "[DATE]"
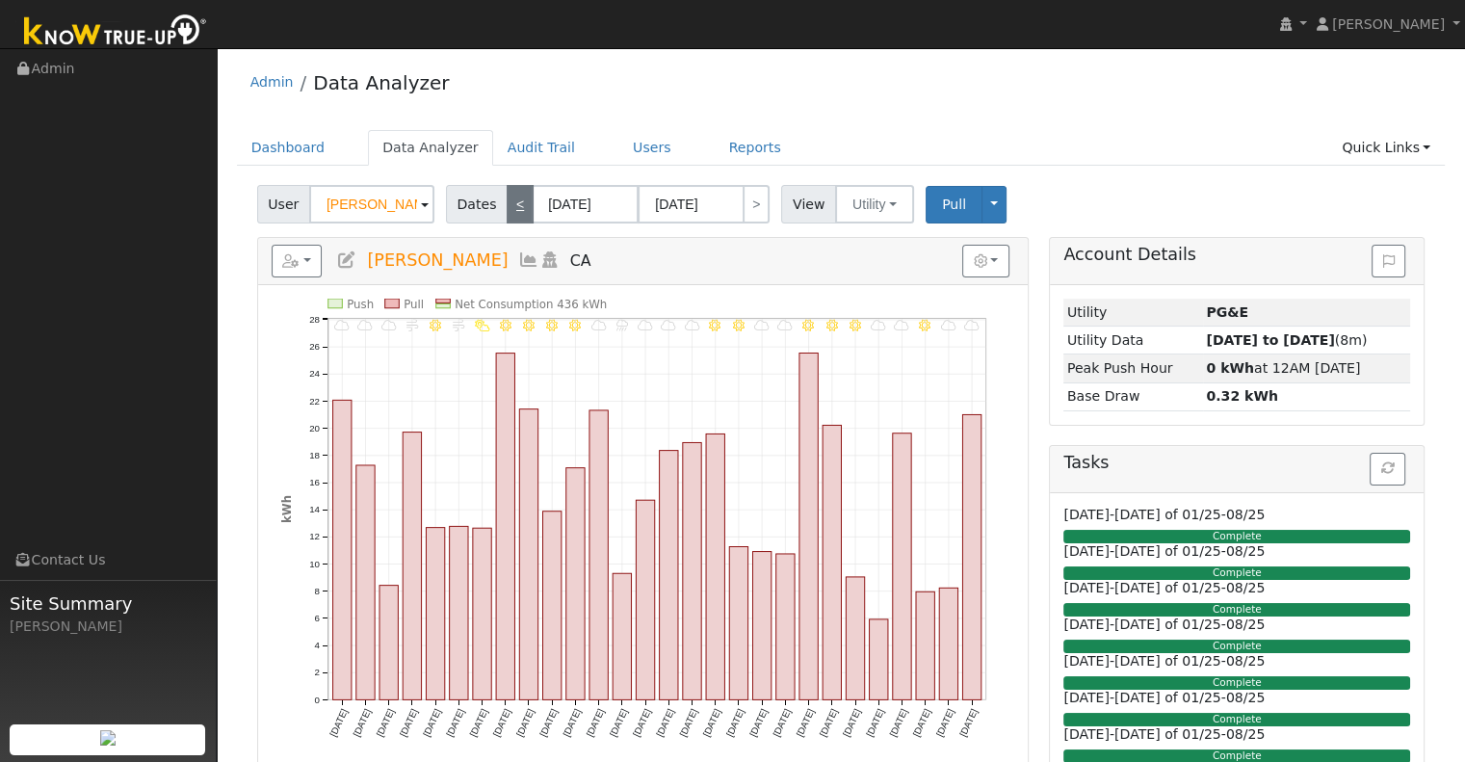
click at [507, 200] on link "<" at bounding box center [520, 204] width 27 height 39
type input "[DATE]"
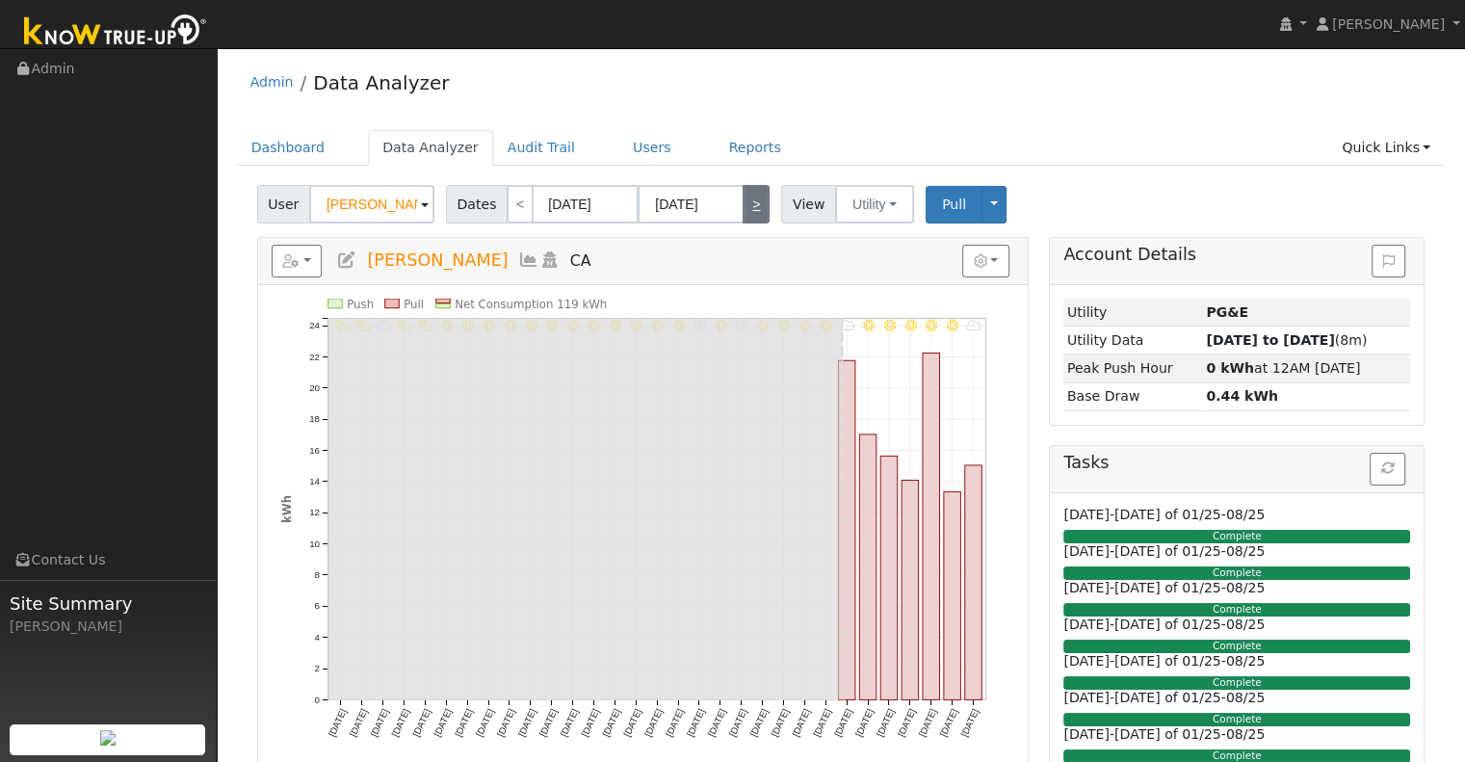
click at [744, 203] on link ">" at bounding box center [756, 204] width 27 height 39
type input "[DATE]"
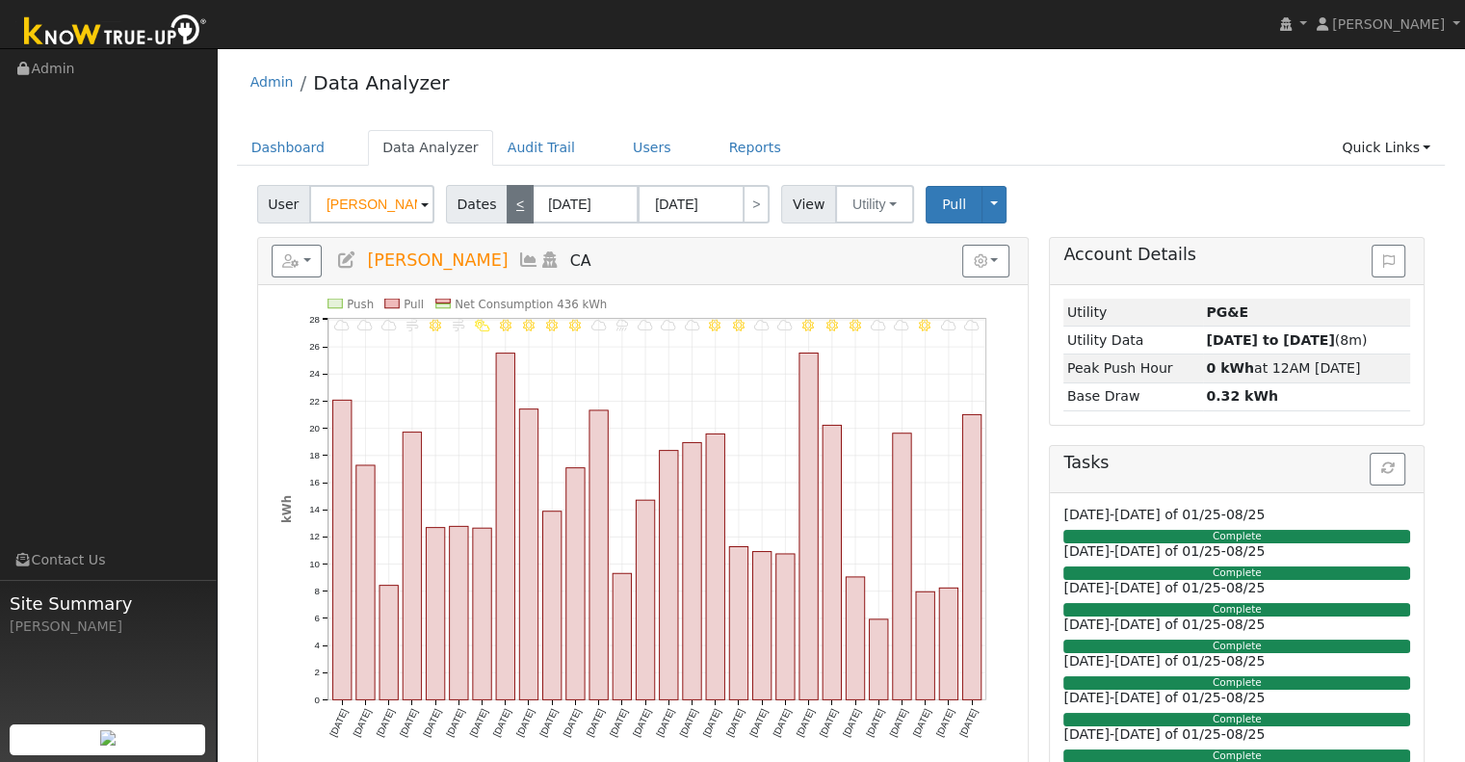
click at [512, 205] on link "<" at bounding box center [520, 204] width 27 height 39
type input "[DATE]"
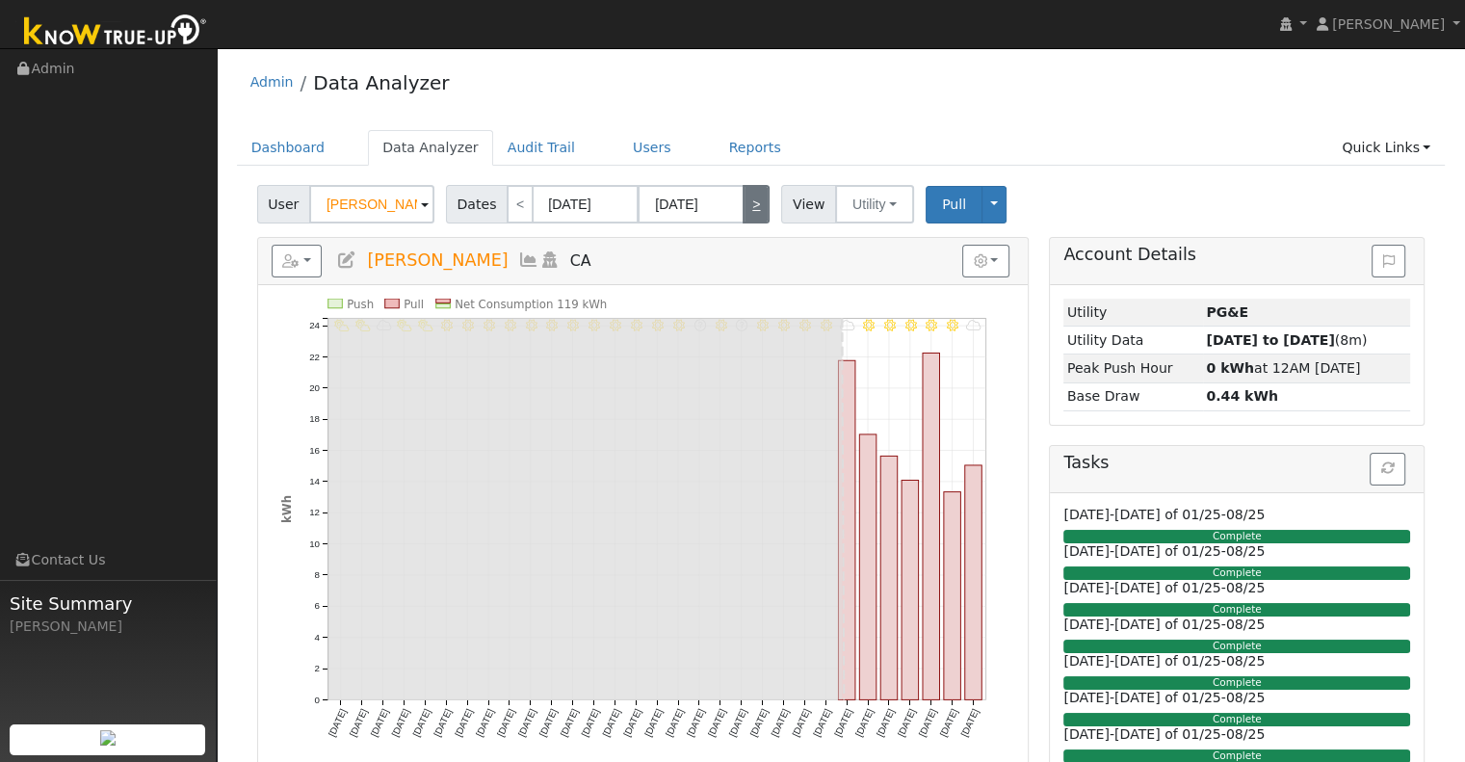
click at [743, 207] on link ">" at bounding box center [756, 204] width 27 height 39
type input "[DATE]"
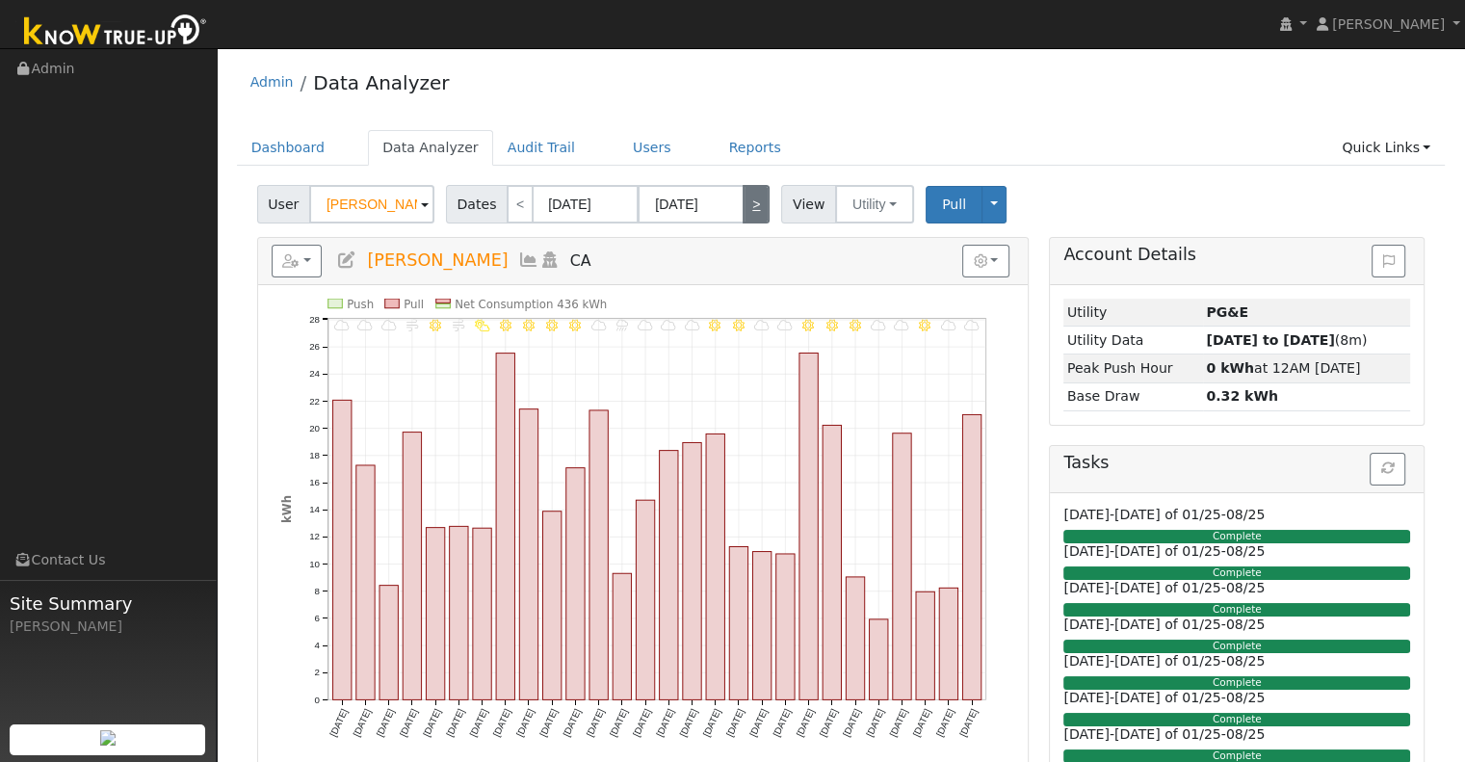
click at [744, 193] on link ">" at bounding box center [756, 204] width 27 height 39
type input "[DATE]"
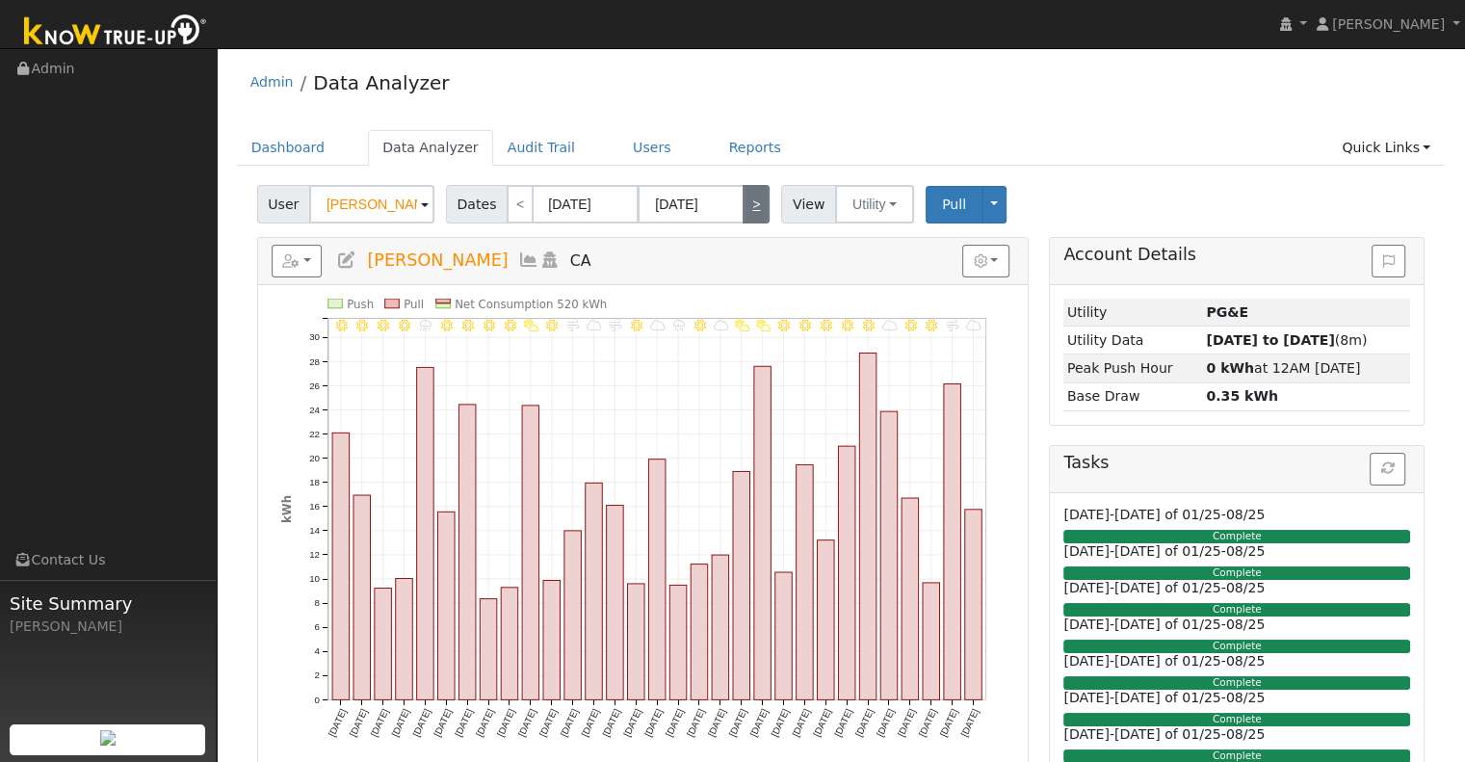
click at [744, 193] on link ">" at bounding box center [756, 204] width 27 height 39
type input "[DATE]"
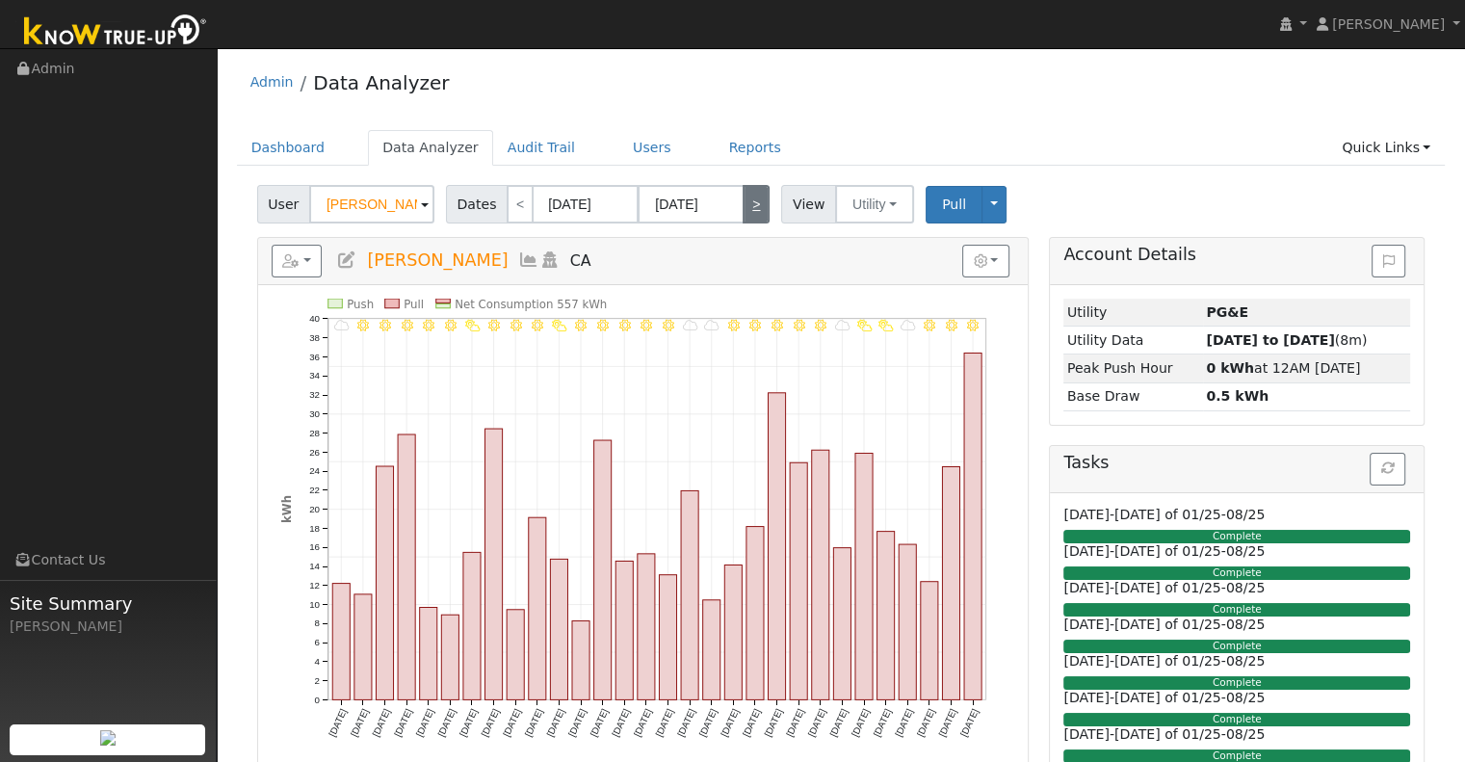
click at [748, 205] on link ">" at bounding box center [756, 204] width 27 height 39
type input "[DATE]"
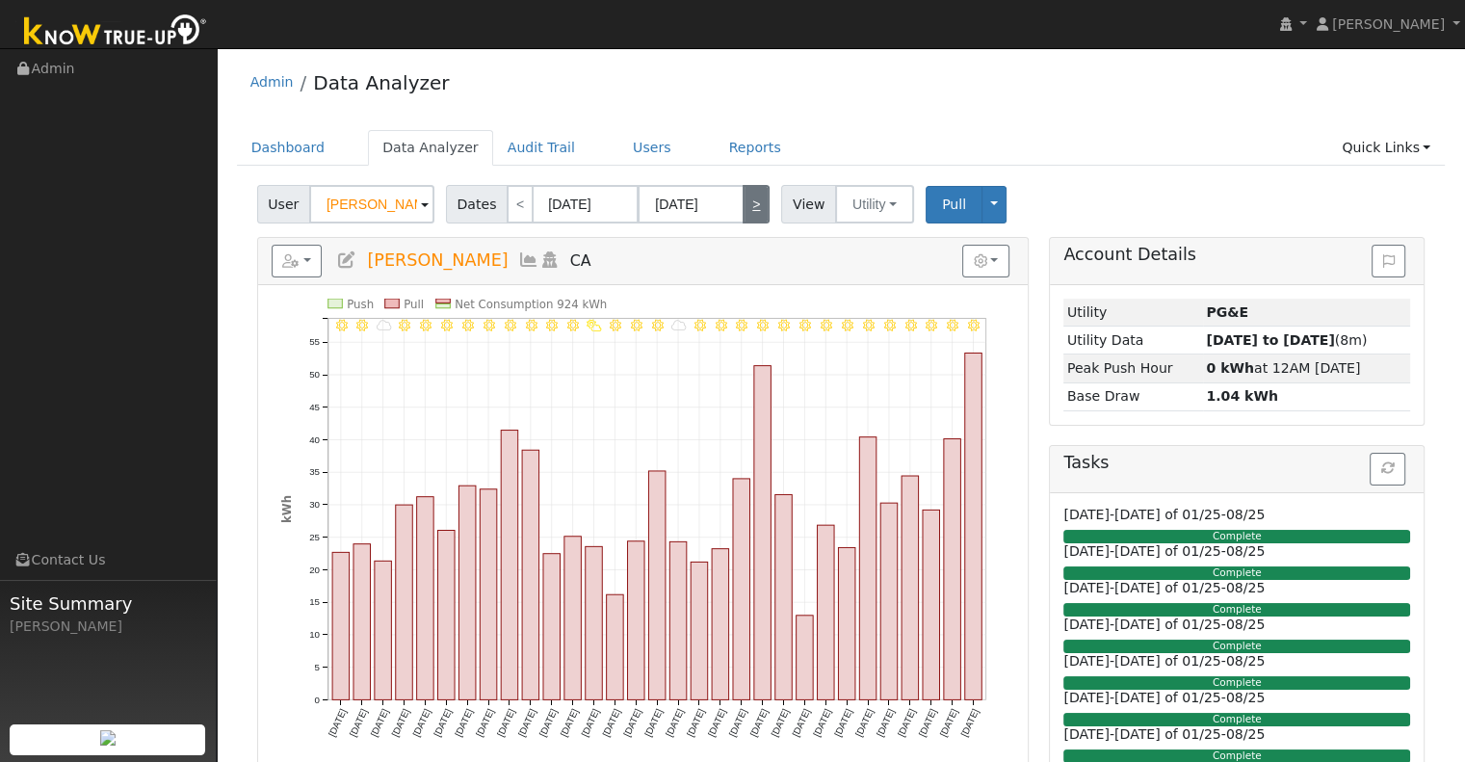
click at [748, 205] on link ">" at bounding box center [756, 204] width 27 height 39
type input "[DATE]"
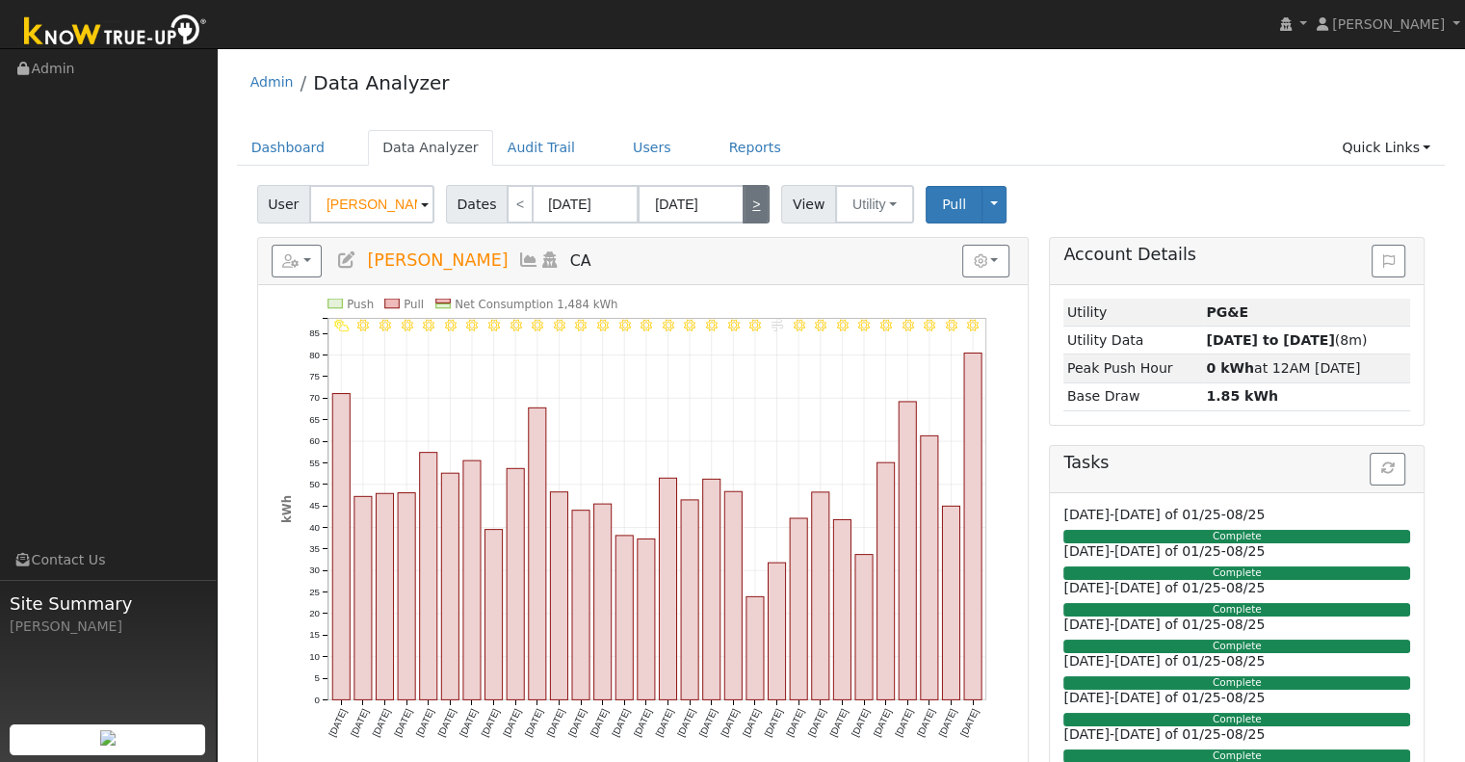
click at [745, 207] on link ">" at bounding box center [756, 204] width 27 height 39
type input "[DATE]"
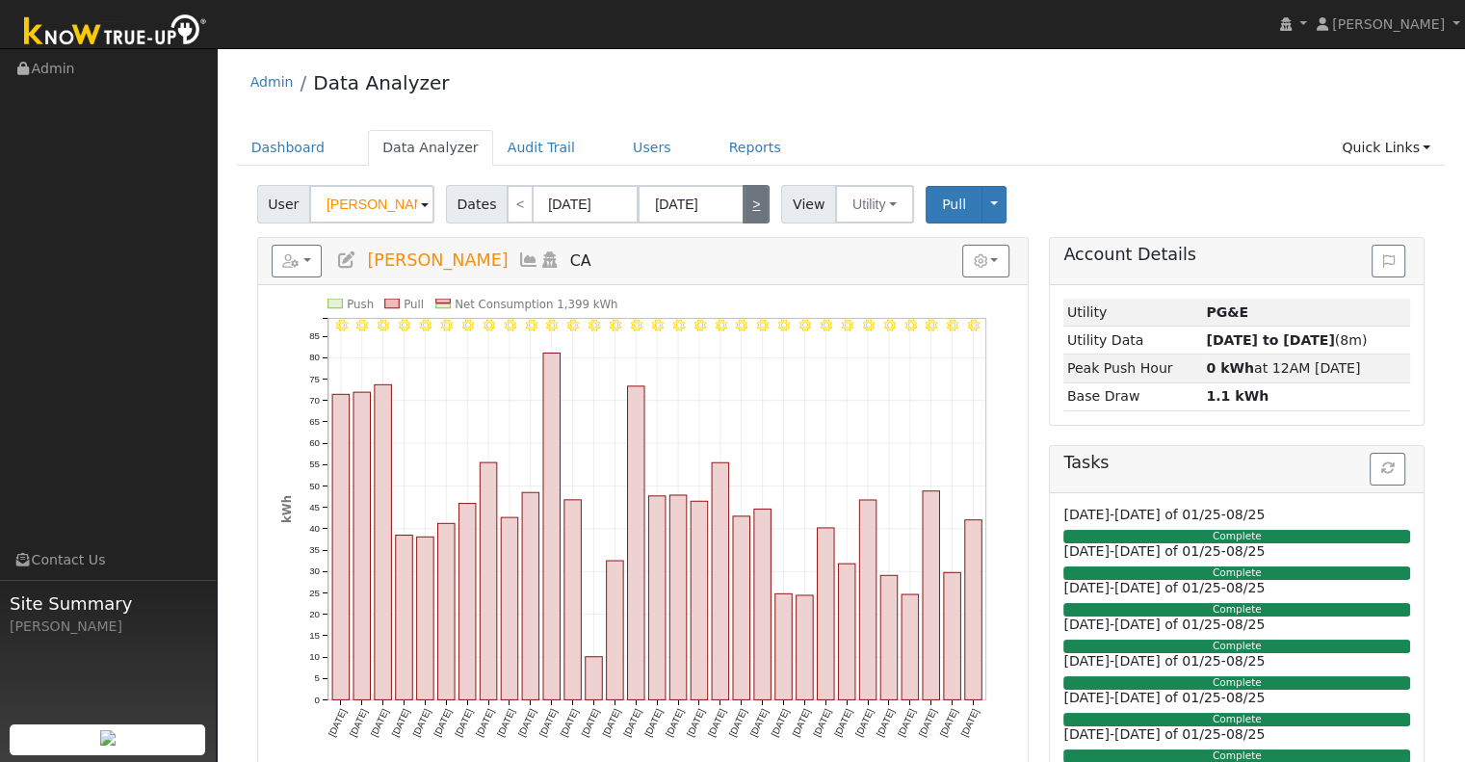
click at [755, 202] on link ">" at bounding box center [756, 204] width 27 height 39
type input "[DATE]"
